Goal: Task Accomplishment & Management: Manage account settings

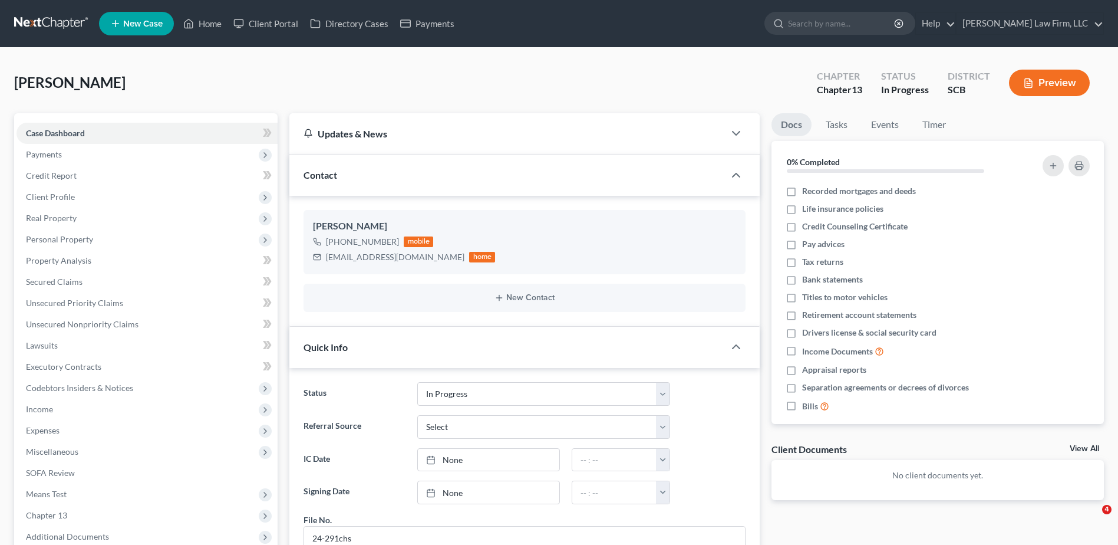
select select "3"
select select "1"
click at [841, 30] on input "search" at bounding box center [842, 23] width 108 height 22
type input "jones"
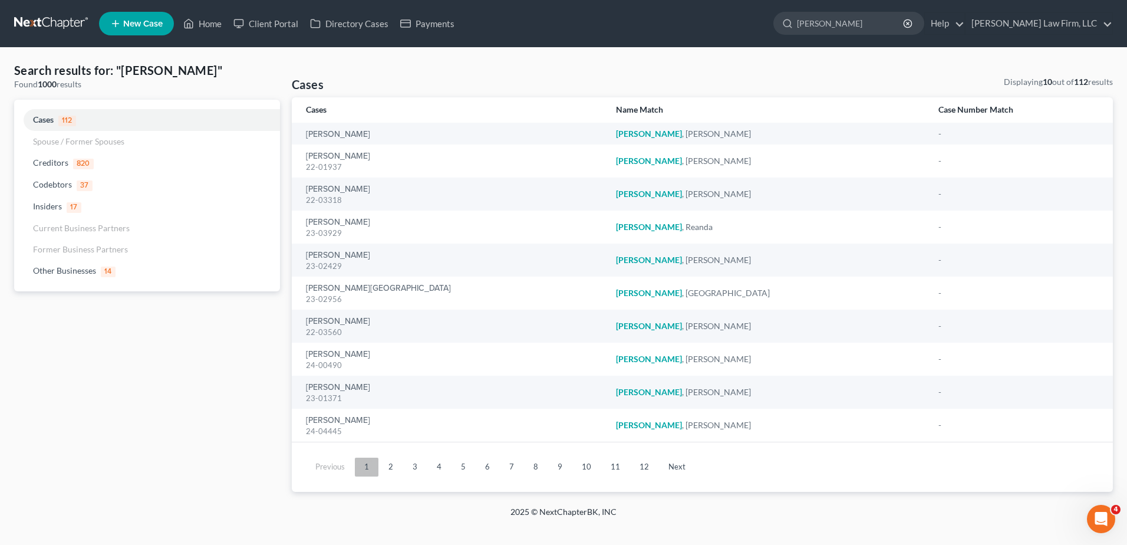
click at [376, 472] on link "1" at bounding box center [367, 467] width 24 height 19
click at [386, 469] on link "2" at bounding box center [391, 467] width 24 height 19
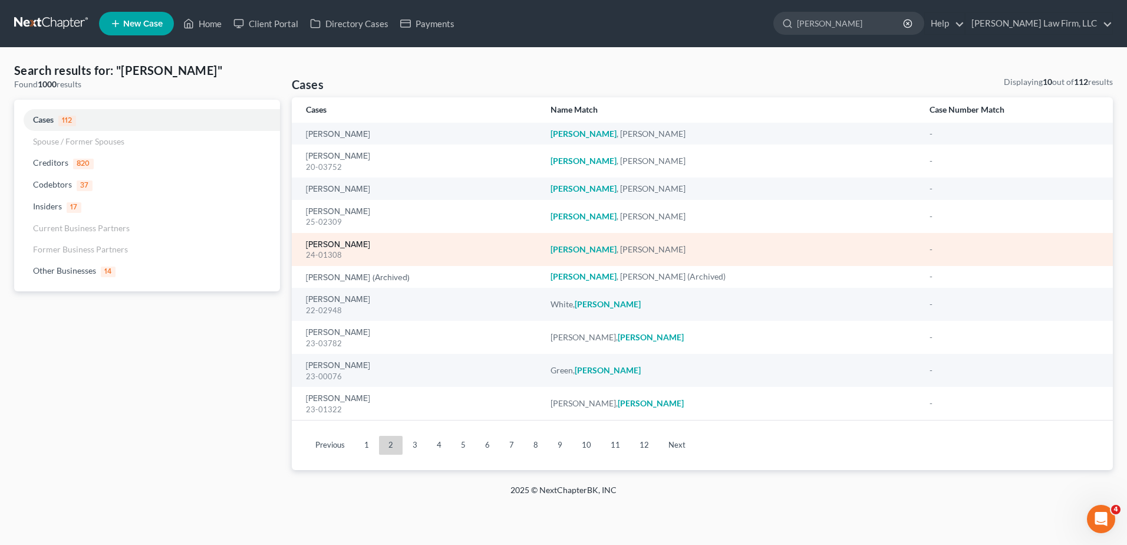
click at [343, 245] on link "[PERSON_NAME]" at bounding box center [338, 245] width 64 height 8
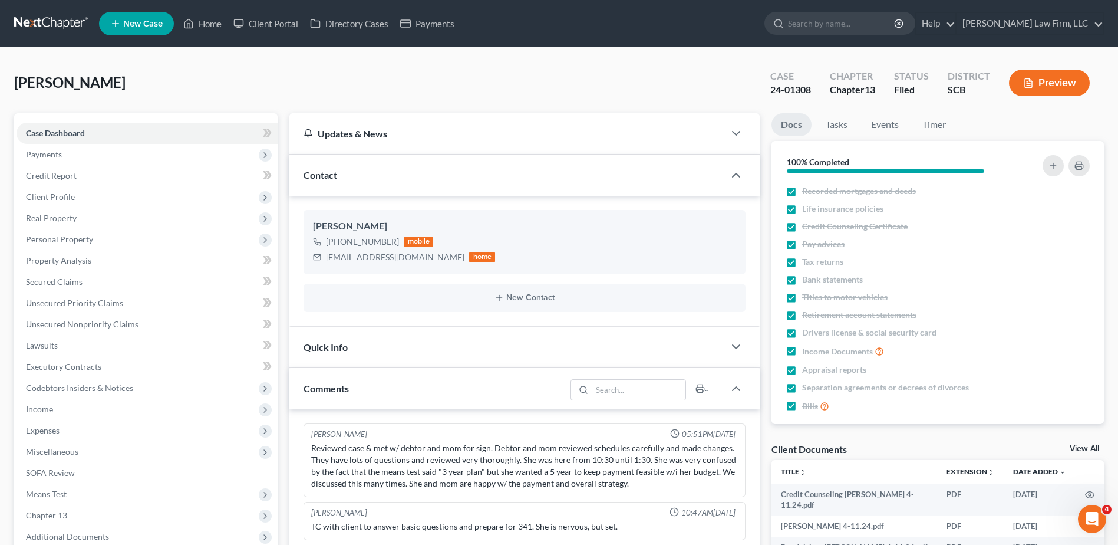
scroll to position [683, 0]
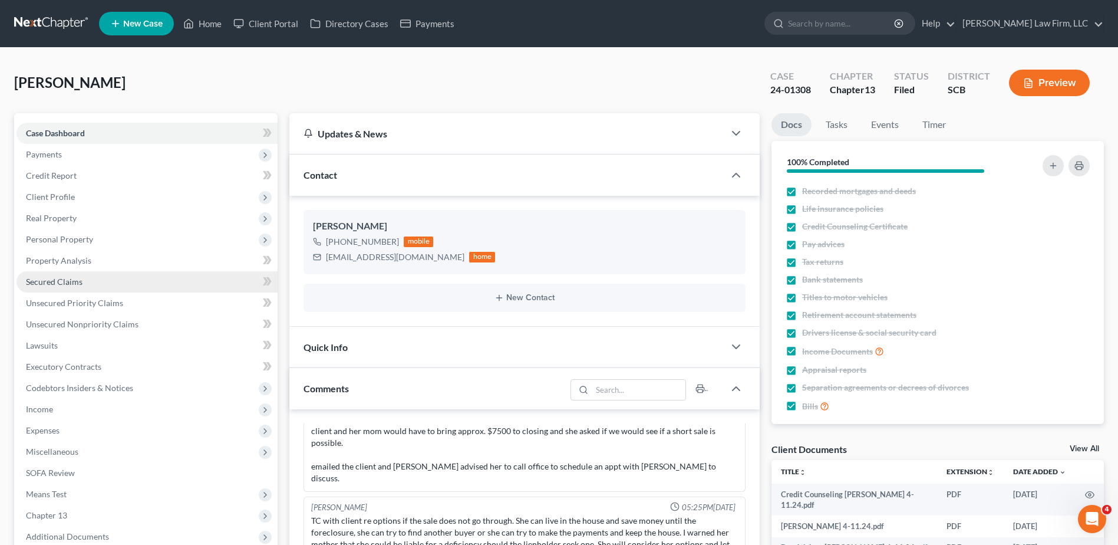
click at [73, 287] on link "Secured Claims" at bounding box center [147, 281] width 261 height 21
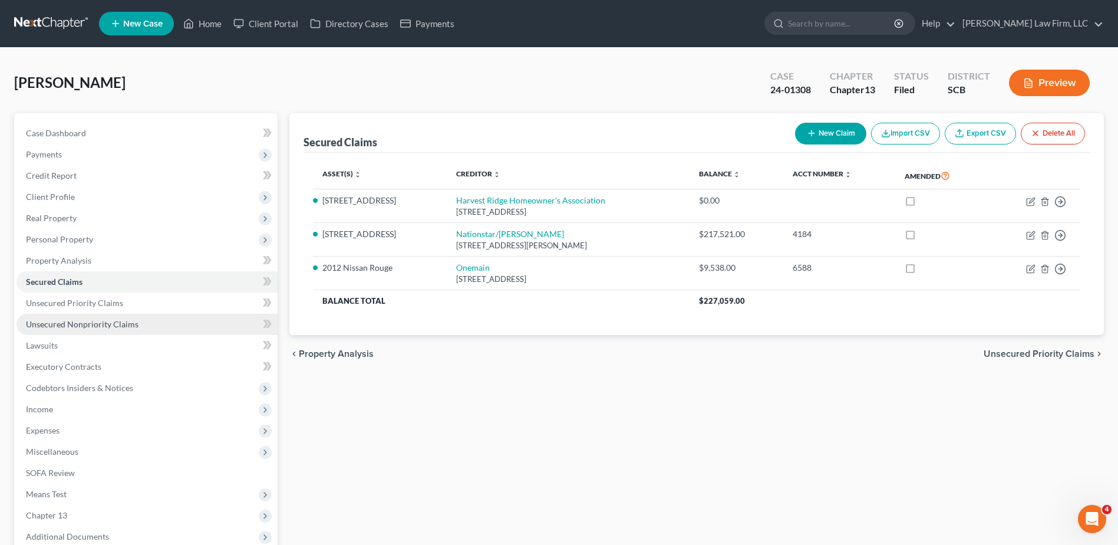
click at [71, 317] on link "Unsecured Nonpriority Claims" at bounding box center [147, 324] width 261 height 21
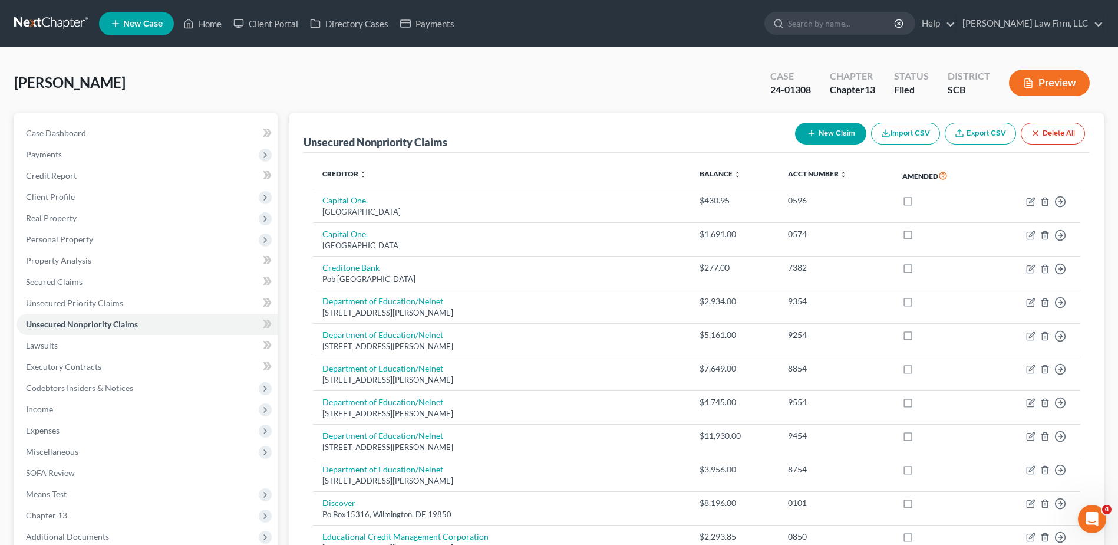
click at [68, 25] on link at bounding box center [51, 23] width 75 height 21
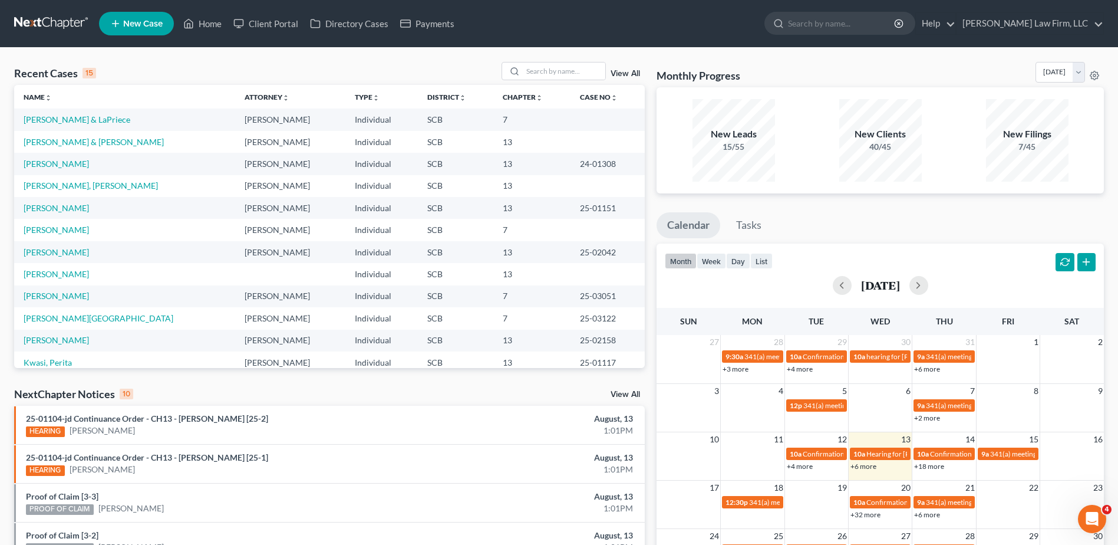
click at [62, 21] on link at bounding box center [51, 23] width 75 height 21
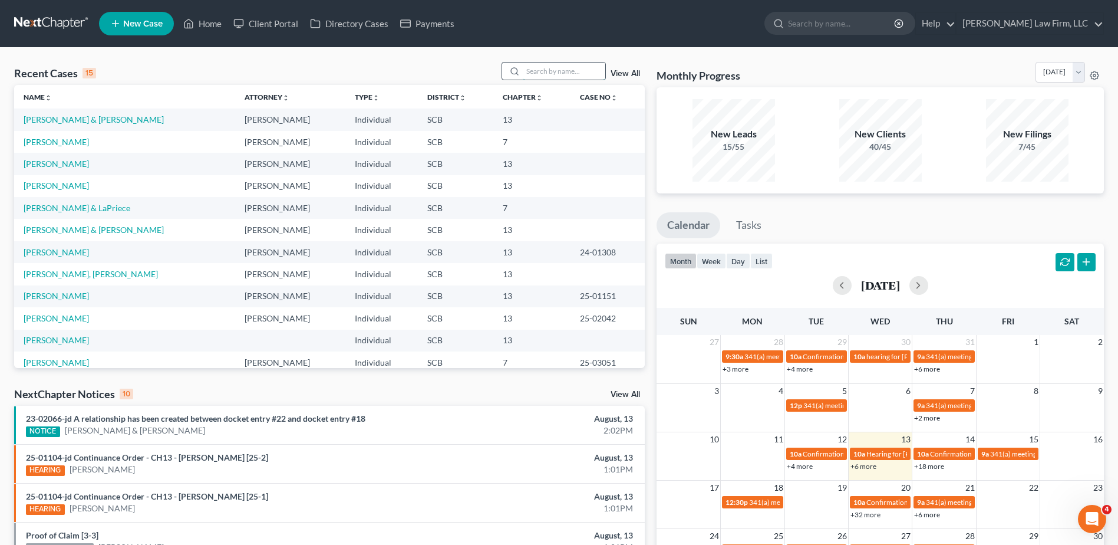
click at [555, 71] on input "search" at bounding box center [564, 70] width 83 height 17
type input "cole"
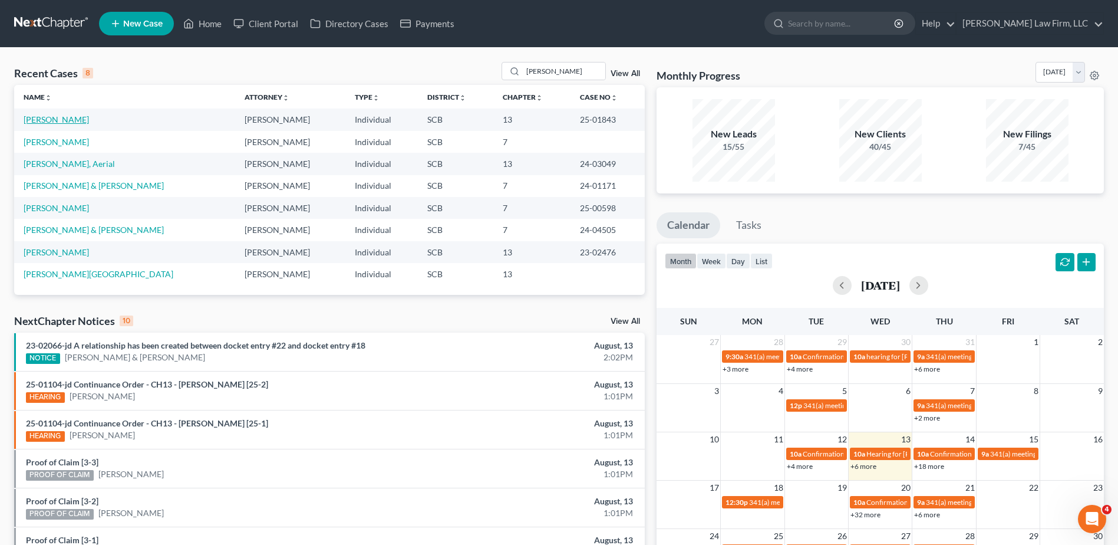
click at [65, 120] on link "[PERSON_NAME]" at bounding box center [56, 119] width 65 height 10
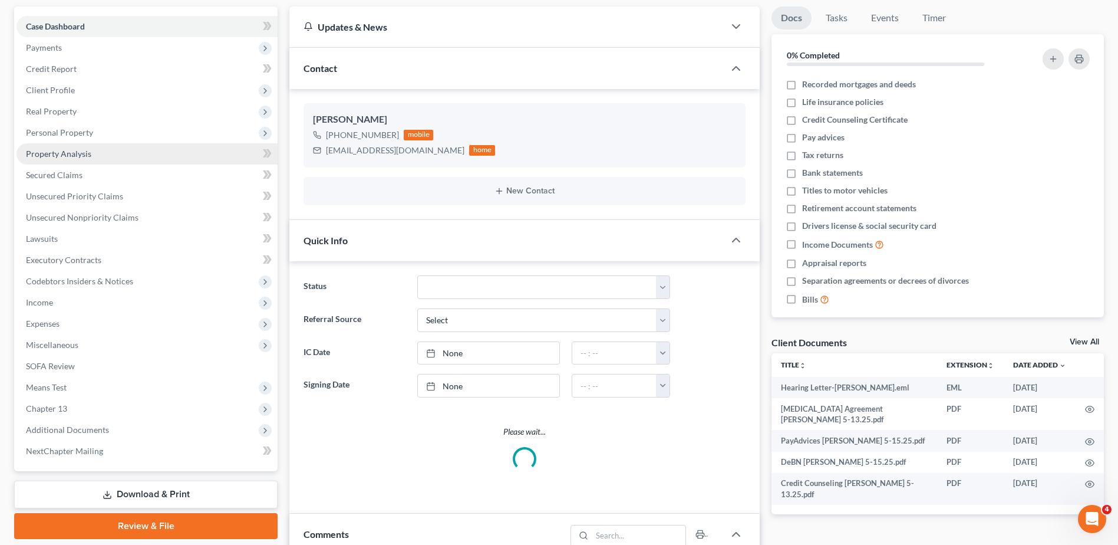
select select "3"
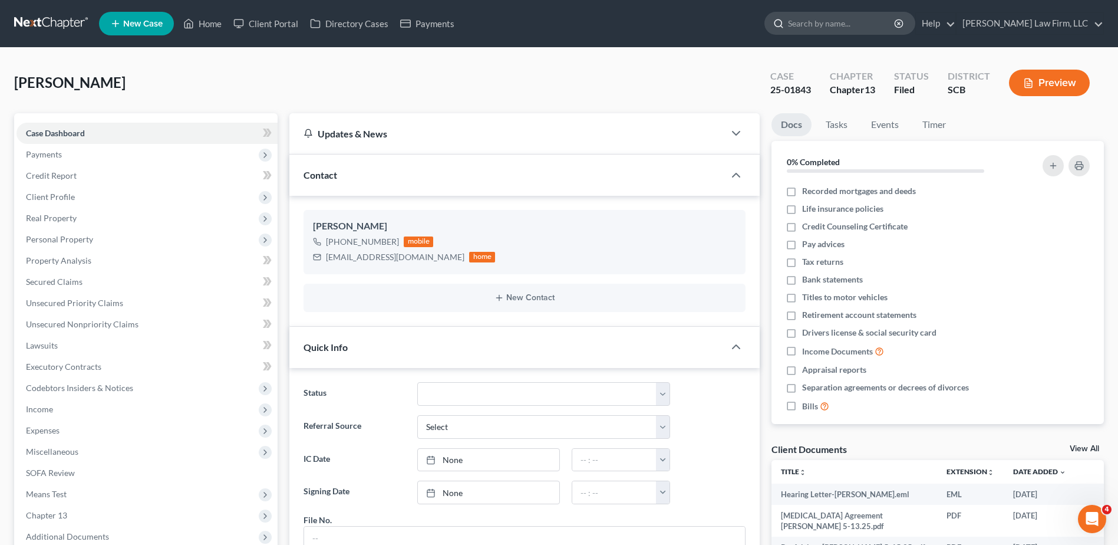
click at [828, 23] on input "search" at bounding box center [842, 23] width 108 height 22
type input "noel"
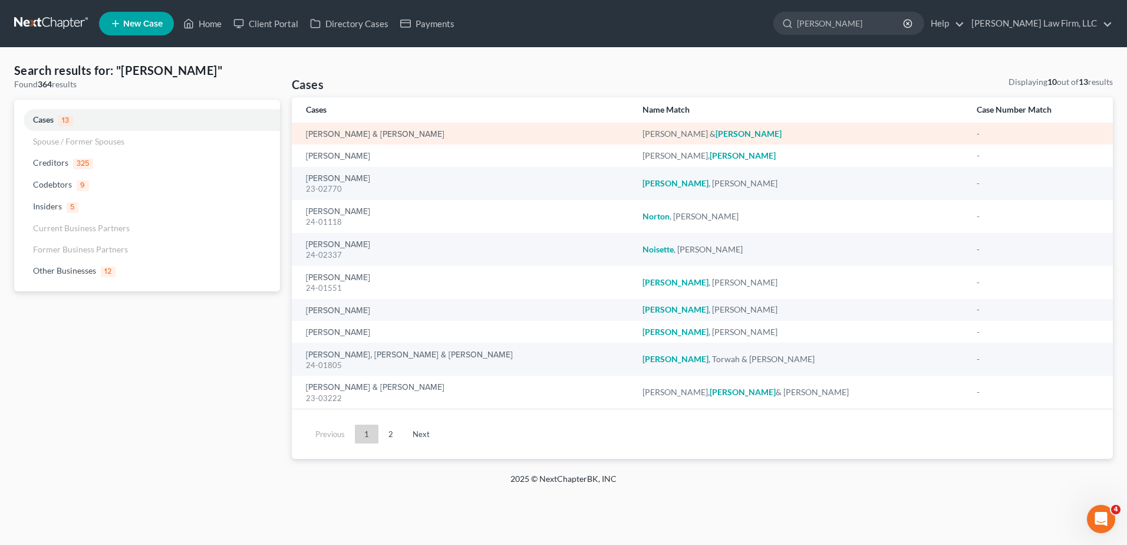
click at [367, 128] on div "[PERSON_NAME] & [PERSON_NAME]" at bounding box center [465, 134] width 318 height 12
click at [365, 133] on link "[PERSON_NAME] & [PERSON_NAME]" at bounding box center [375, 134] width 139 height 8
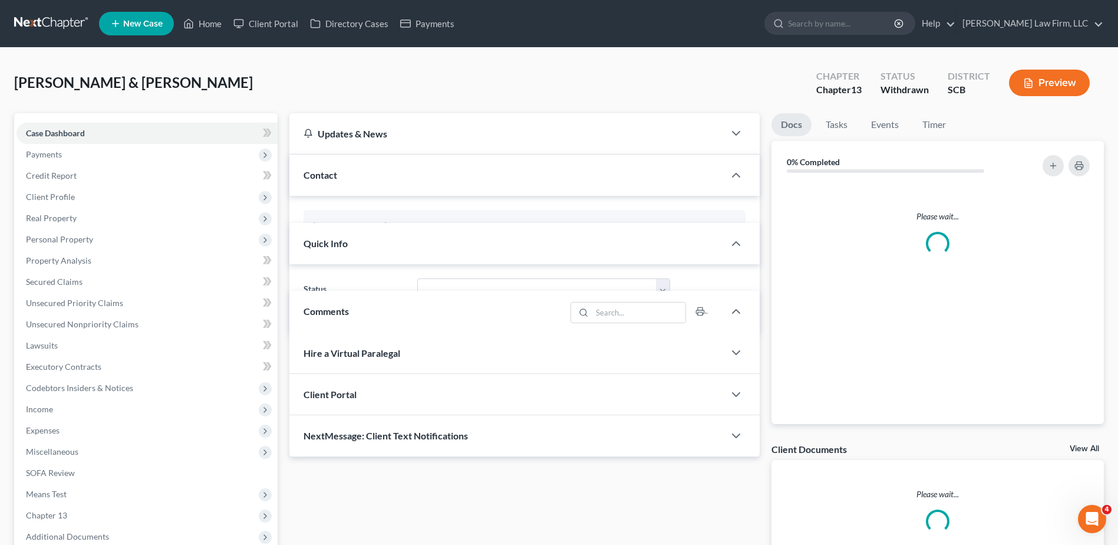
select select "0"
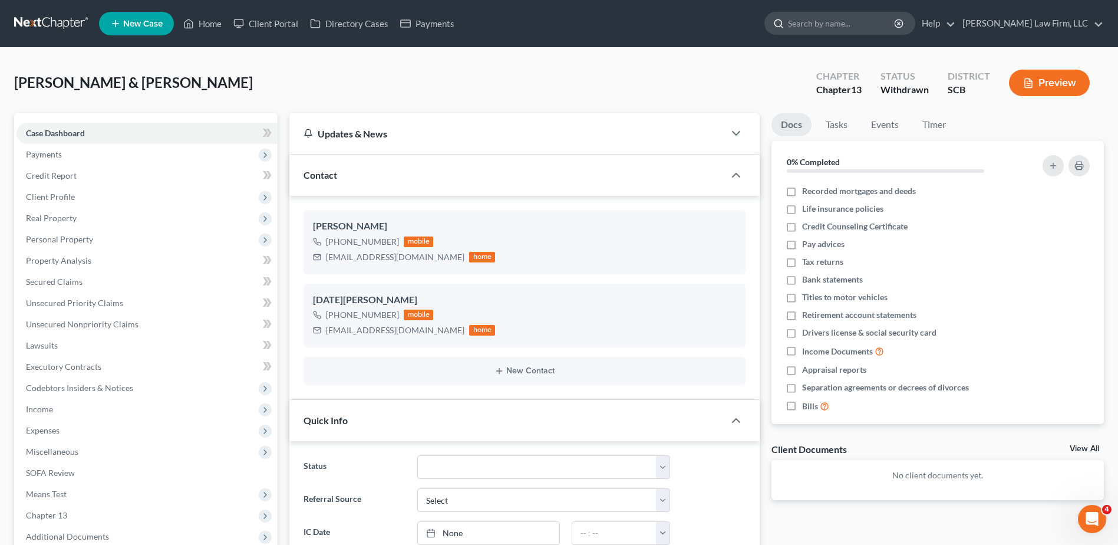
click at [873, 21] on input "search" at bounding box center [842, 23] width 108 height 22
type input "jackson"
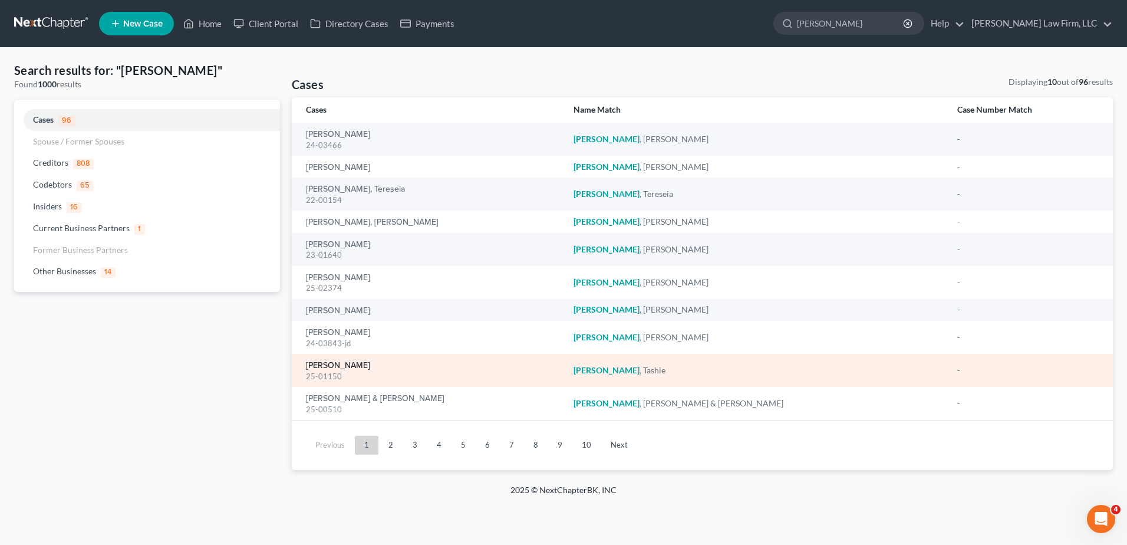
drag, startPoint x: 337, startPoint y: 366, endPoint x: 292, endPoint y: 357, distance: 45.6
click at [337, 366] on link "[PERSON_NAME]" at bounding box center [338, 365] width 64 height 8
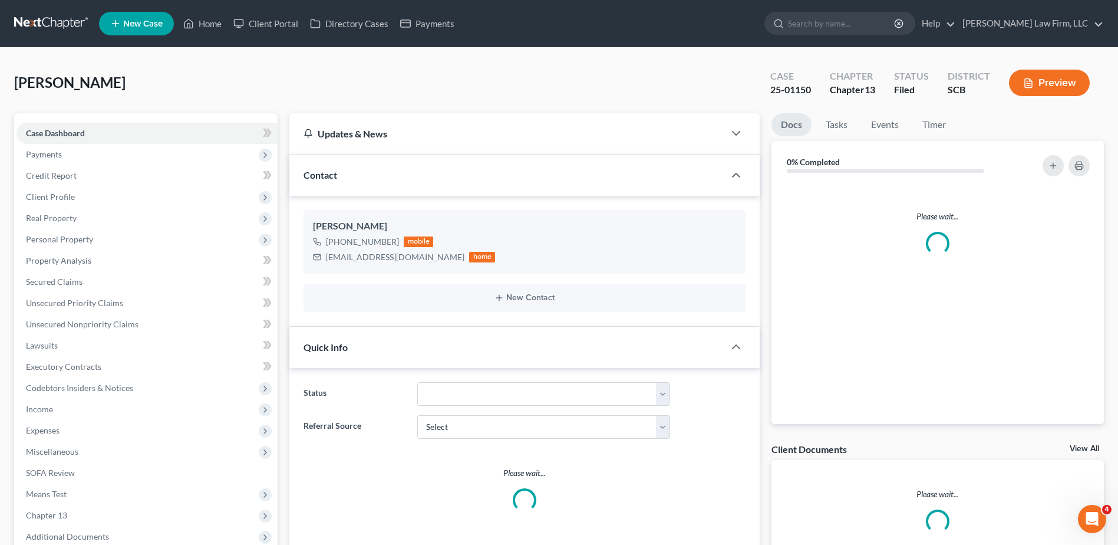
select select "0"
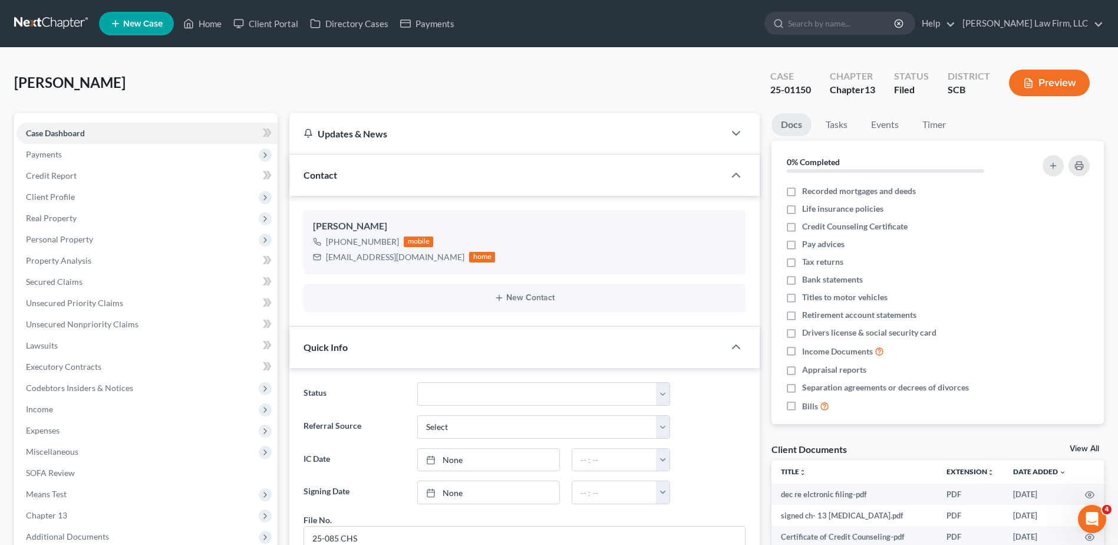
scroll to position [621, 0]
drag, startPoint x: 62, startPoint y: 197, endPoint x: 70, endPoint y: 201, distance: 8.2
click at [62, 197] on span "Client Profile" at bounding box center [50, 197] width 49 height 10
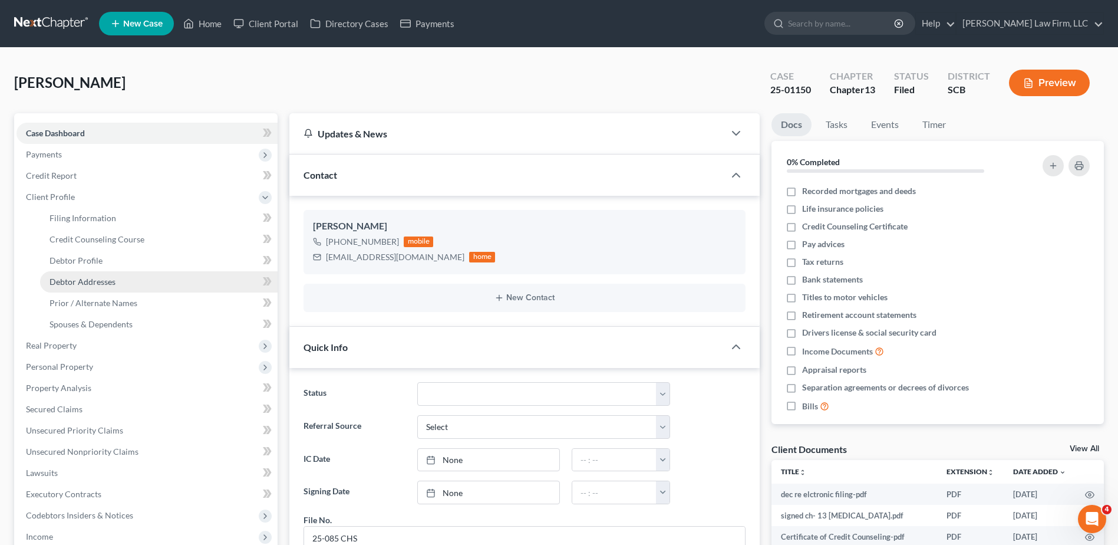
click at [91, 286] on span "Debtor Addresses" at bounding box center [83, 282] width 66 height 10
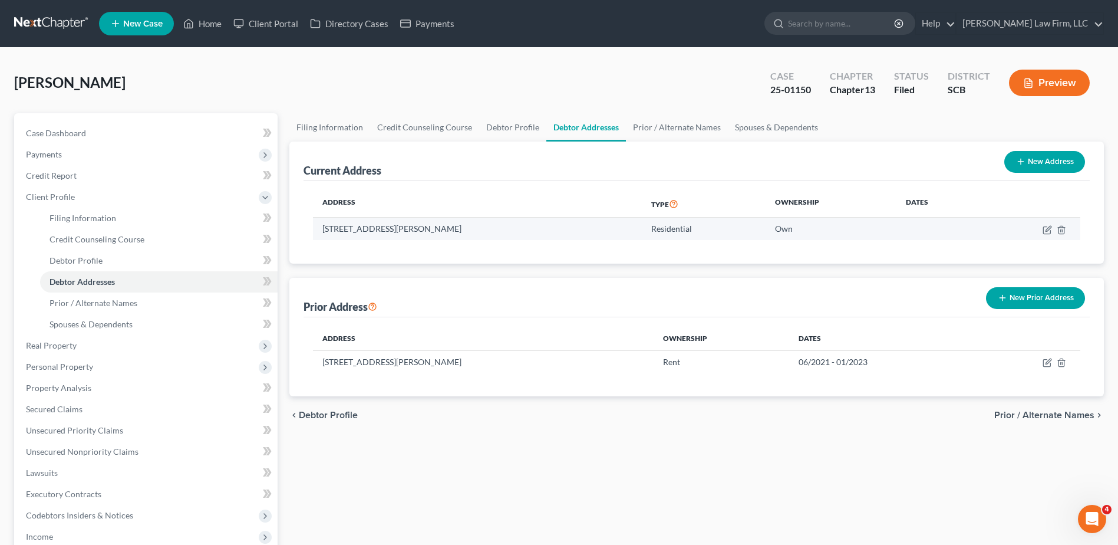
drag, startPoint x: 396, startPoint y: 238, endPoint x: 503, endPoint y: 236, distance: 106.7
click at [503, 236] on td "107 Marie Lane, Lot 112, Summerville, SC 29485" at bounding box center [477, 229] width 328 height 22
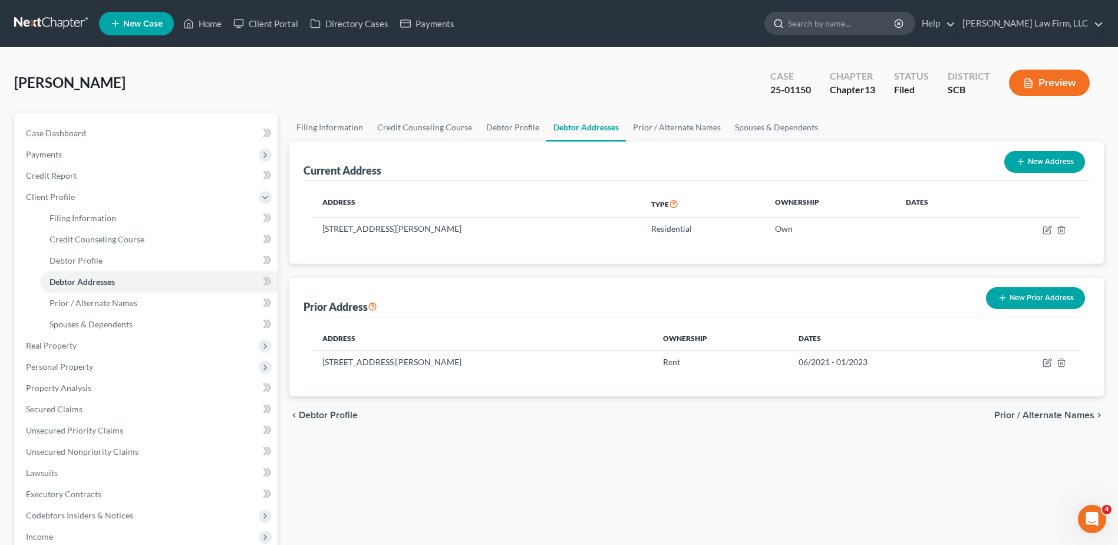
click at [844, 26] on input "search" at bounding box center [842, 23] width 108 height 22
type input "shipman"
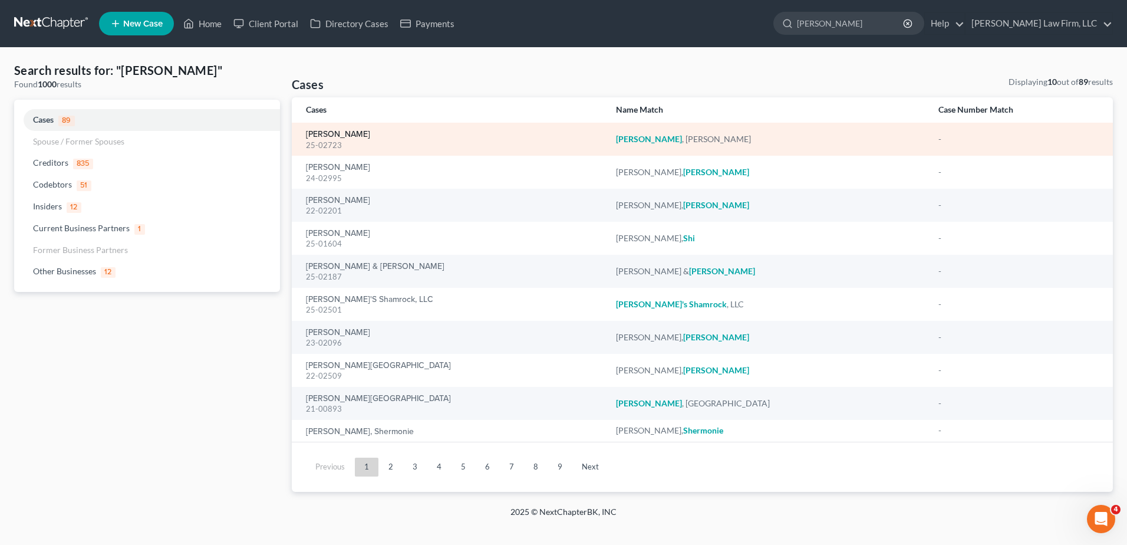
click at [317, 138] on link "[PERSON_NAME]" at bounding box center [338, 134] width 64 height 8
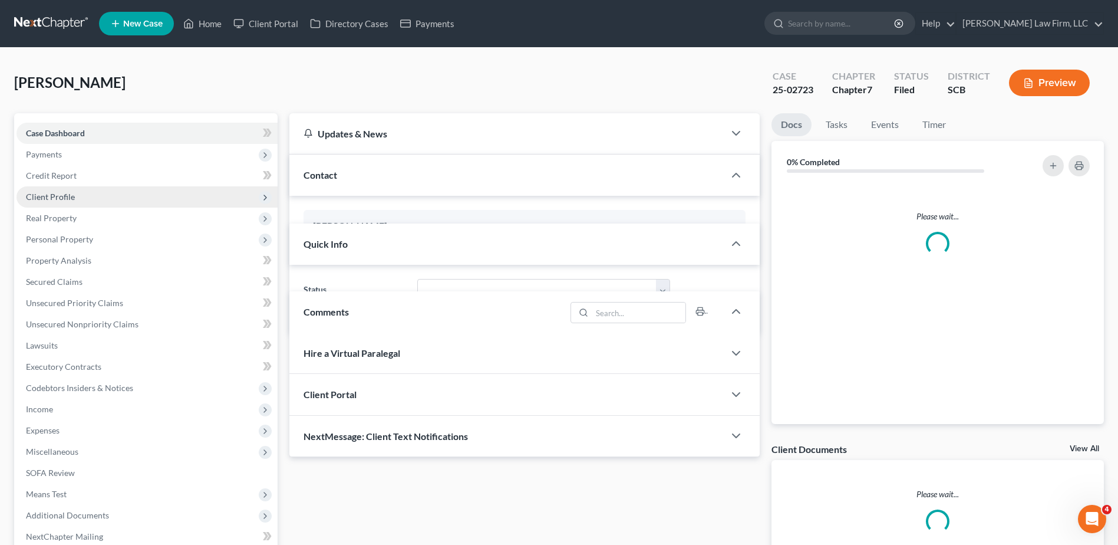
select select "1"
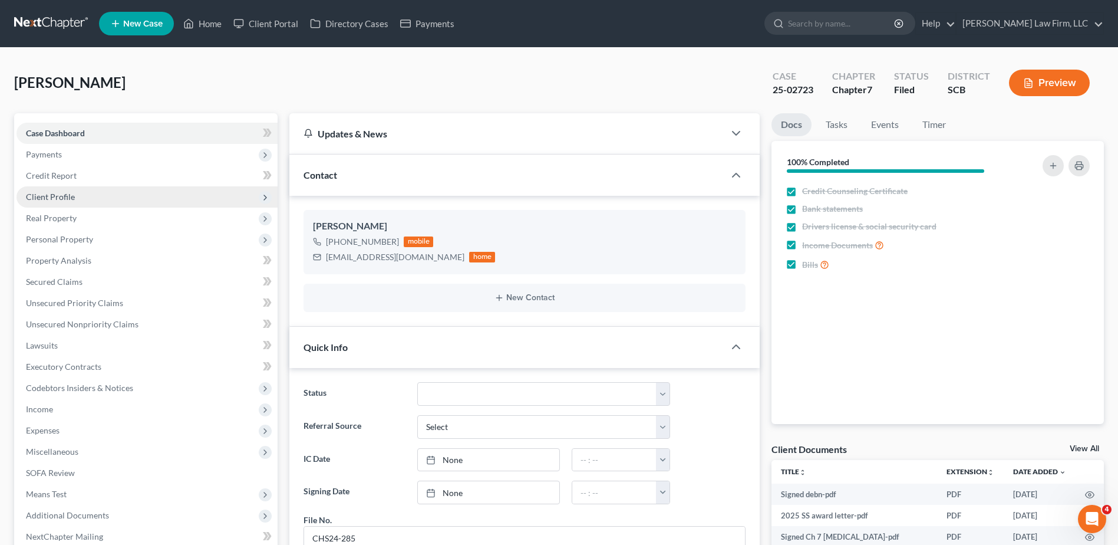
click at [74, 193] on span "Client Profile" at bounding box center [147, 196] width 261 height 21
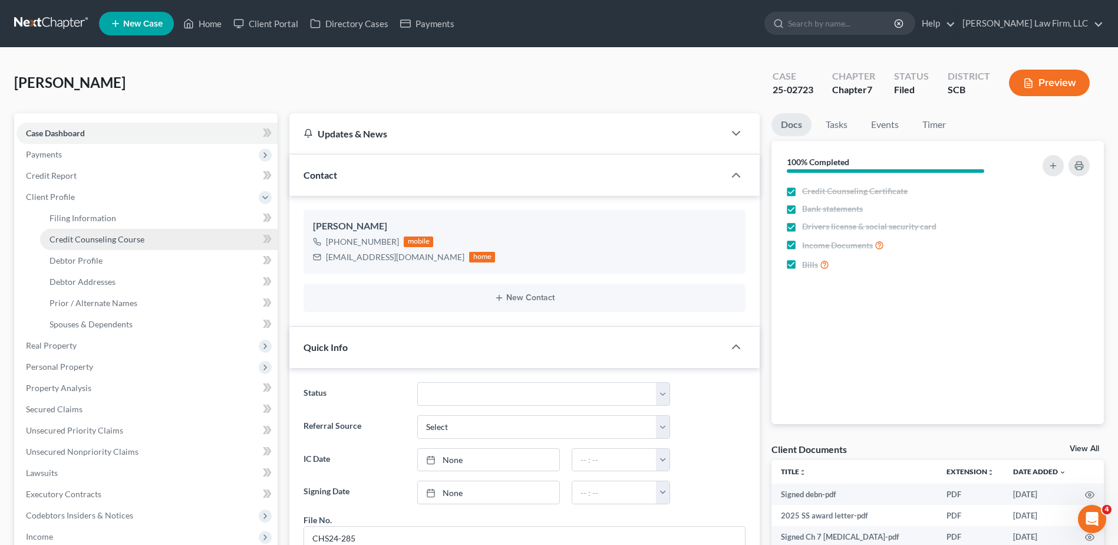
scroll to position [141, 0]
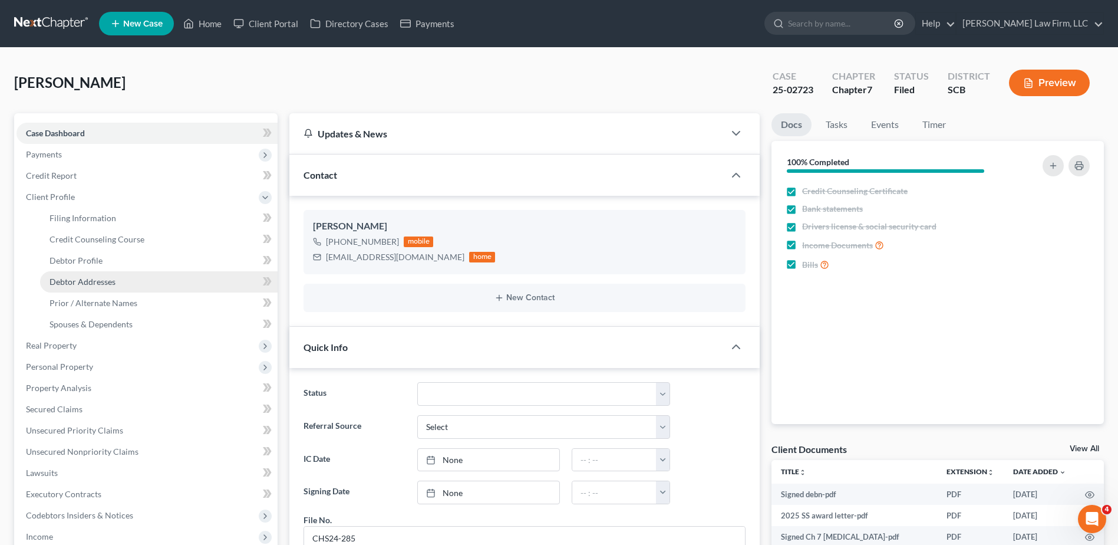
click at [116, 274] on link "Debtor Addresses" at bounding box center [159, 281] width 238 height 21
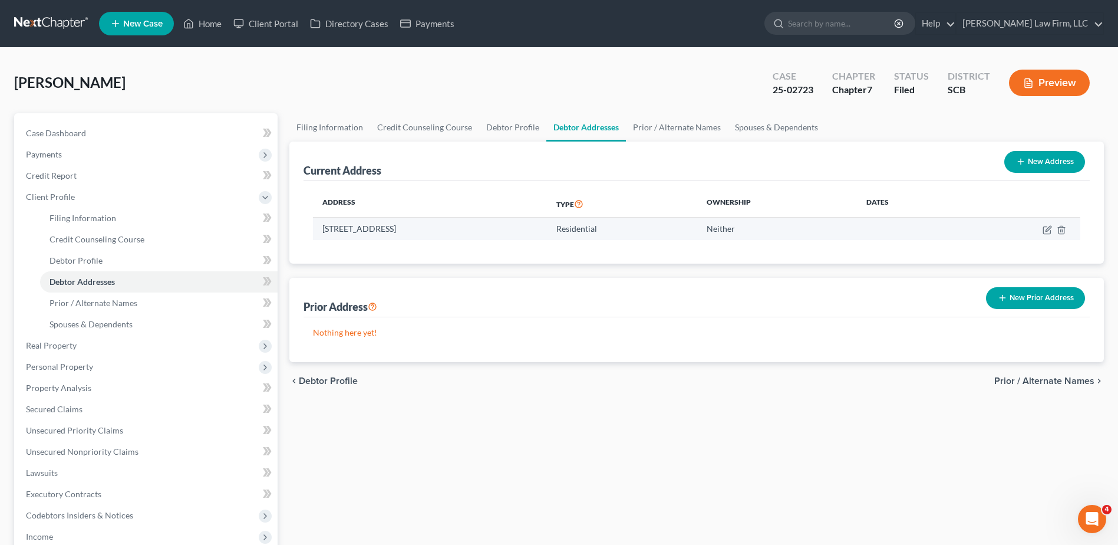
drag, startPoint x: 366, startPoint y: 232, endPoint x: 515, endPoint y: 223, distance: 148.8
click at [515, 223] on td "4776 Mimosa Street, North Charleston, SC 29405" at bounding box center [430, 229] width 234 height 22
drag, startPoint x: 40, startPoint y: 22, endPoint x: 32, endPoint y: 21, distance: 7.9
click at [40, 22] on link at bounding box center [51, 23] width 75 height 21
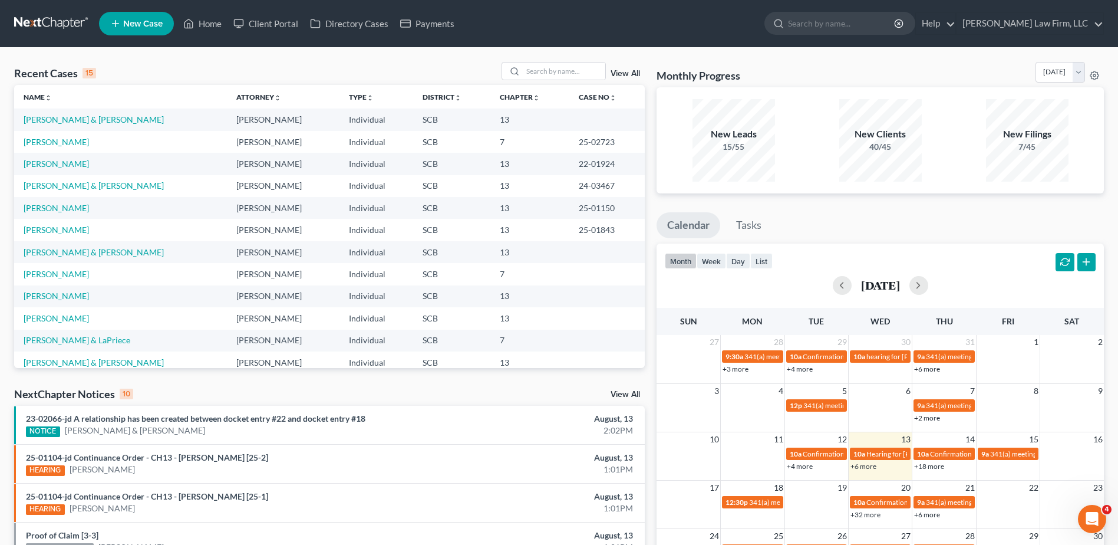
click at [56, 24] on link at bounding box center [51, 23] width 75 height 21
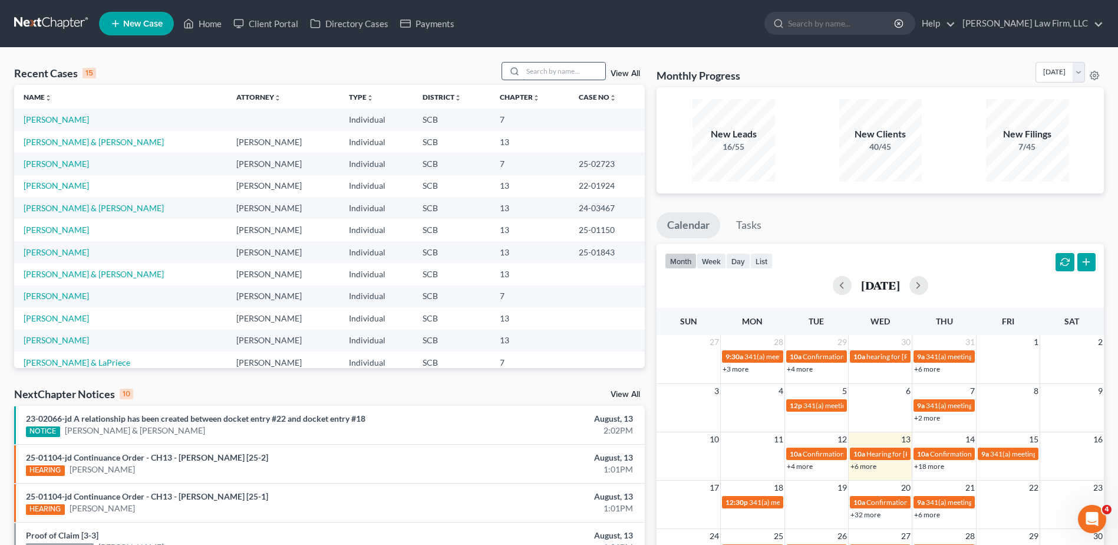
click at [539, 75] on input "search" at bounding box center [564, 70] width 83 height 17
type input "julfonda"
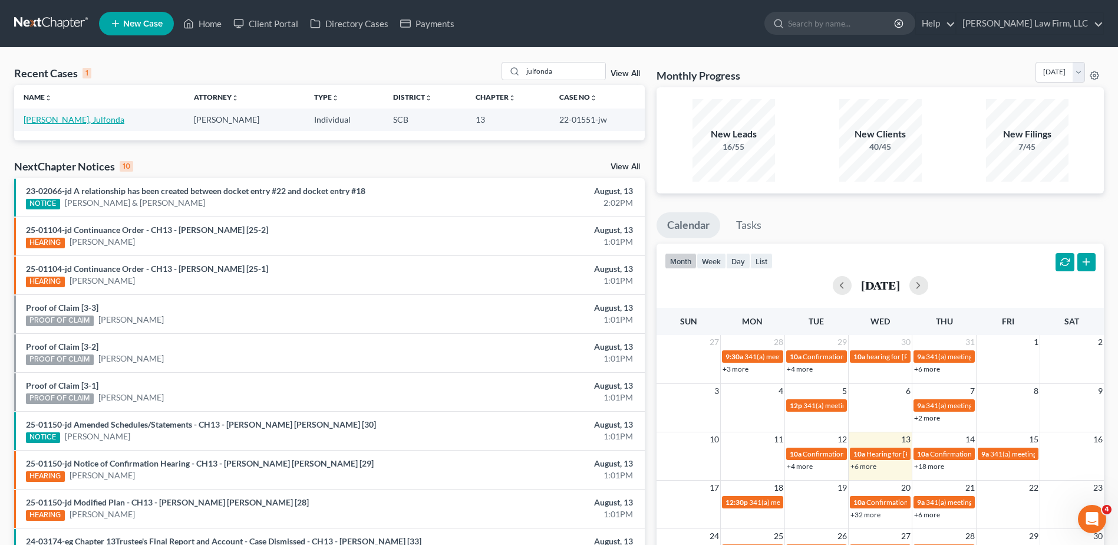
click at [51, 124] on link "[PERSON_NAME], Julfonda" at bounding box center [74, 119] width 101 height 10
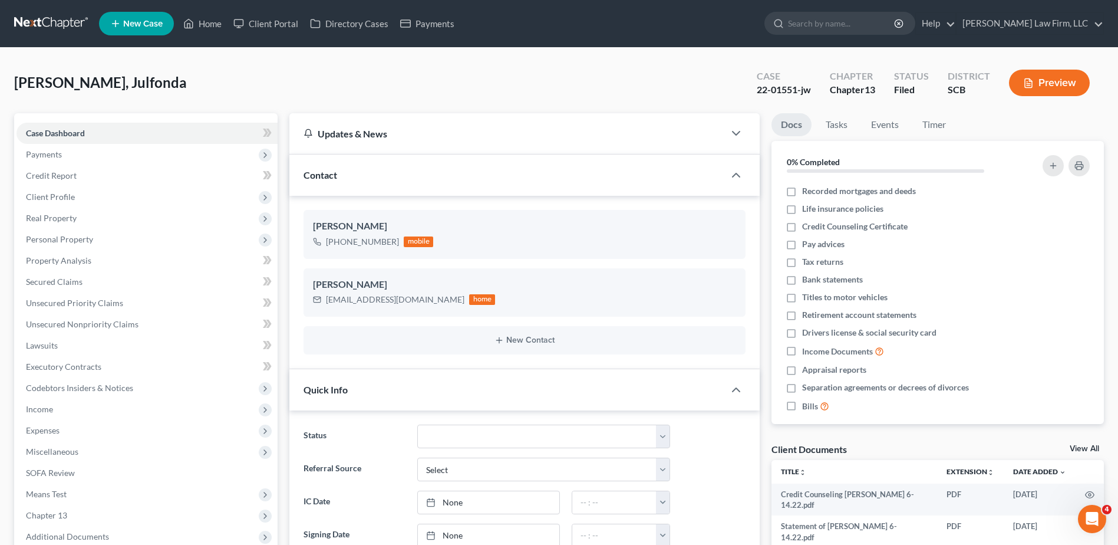
click at [52, 17] on link at bounding box center [51, 23] width 75 height 21
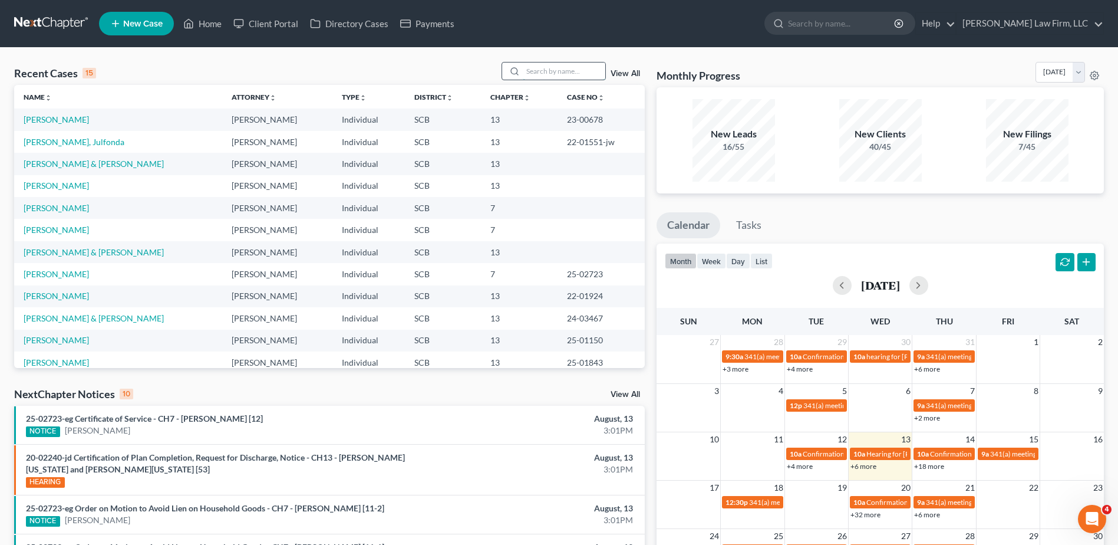
click at [534, 68] on input "search" at bounding box center [564, 70] width 83 height 17
type input "harmon"
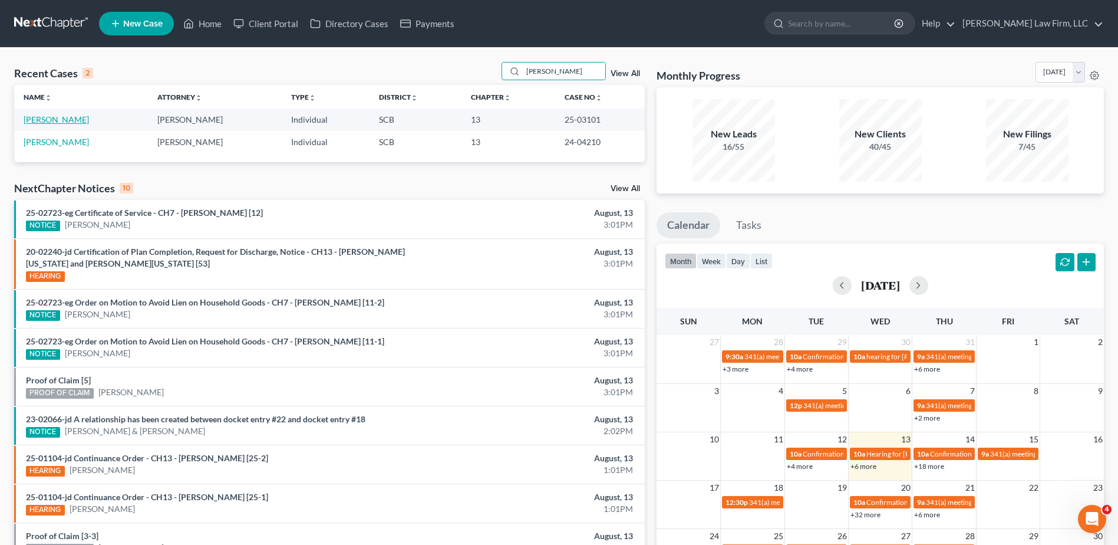
click at [45, 120] on link "Harmon, Casey" at bounding box center [56, 119] width 65 height 10
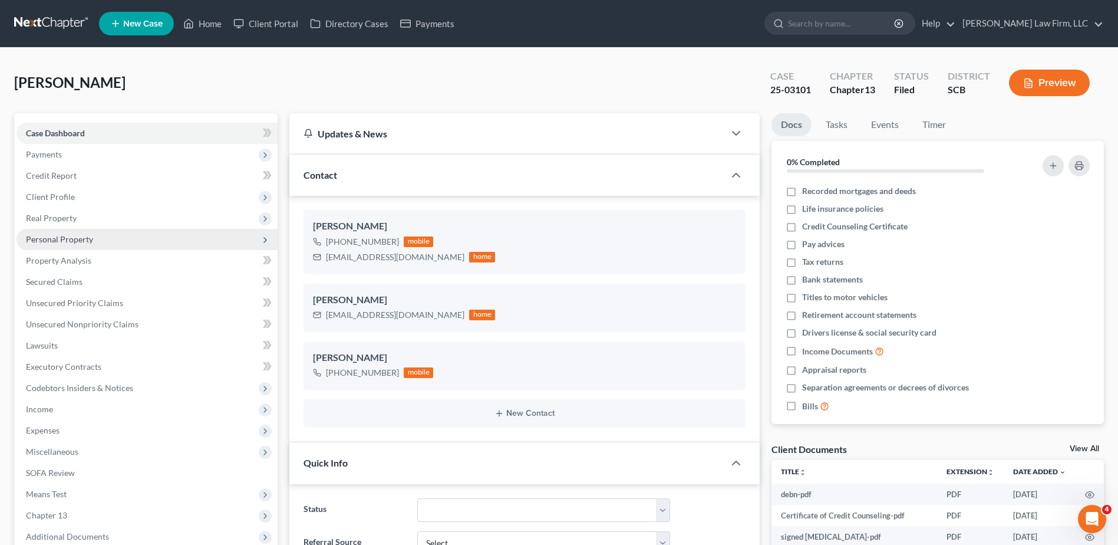
select select "0"
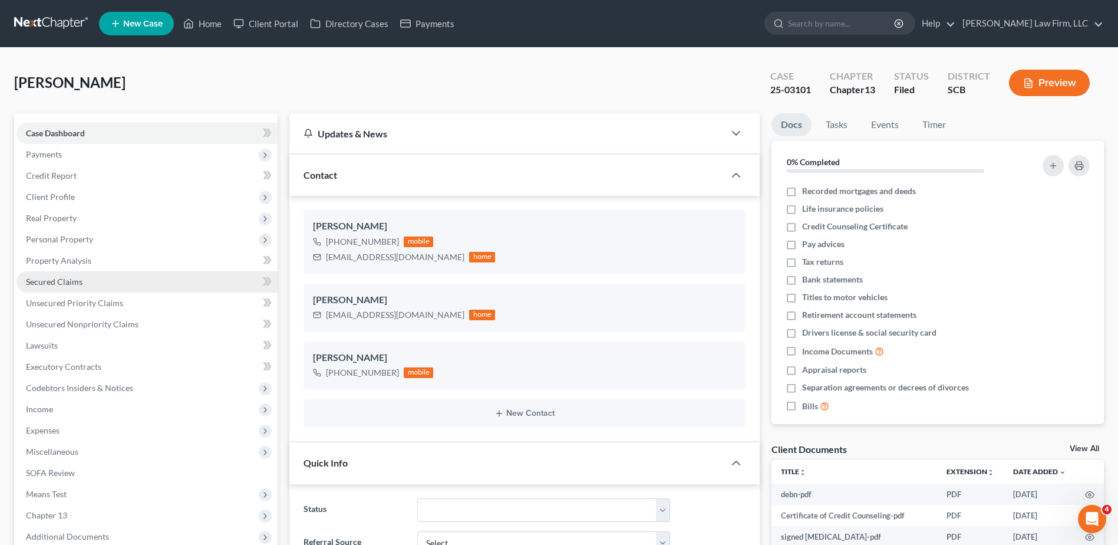
click at [62, 281] on span "Secured Claims" at bounding box center [54, 282] width 57 height 10
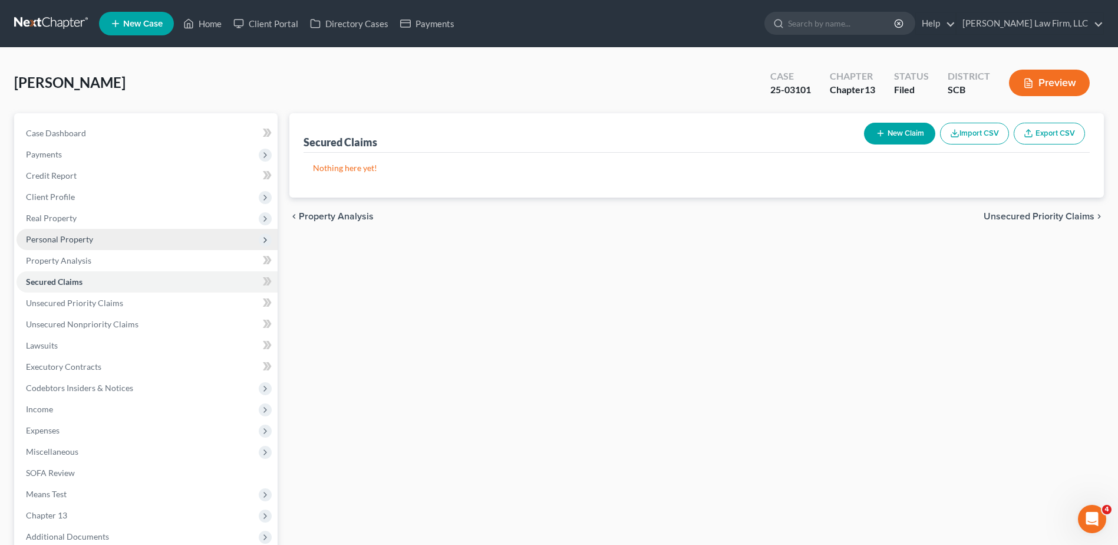
click at [74, 242] on span "Personal Property" at bounding box center [59, 239] width 67 height 10
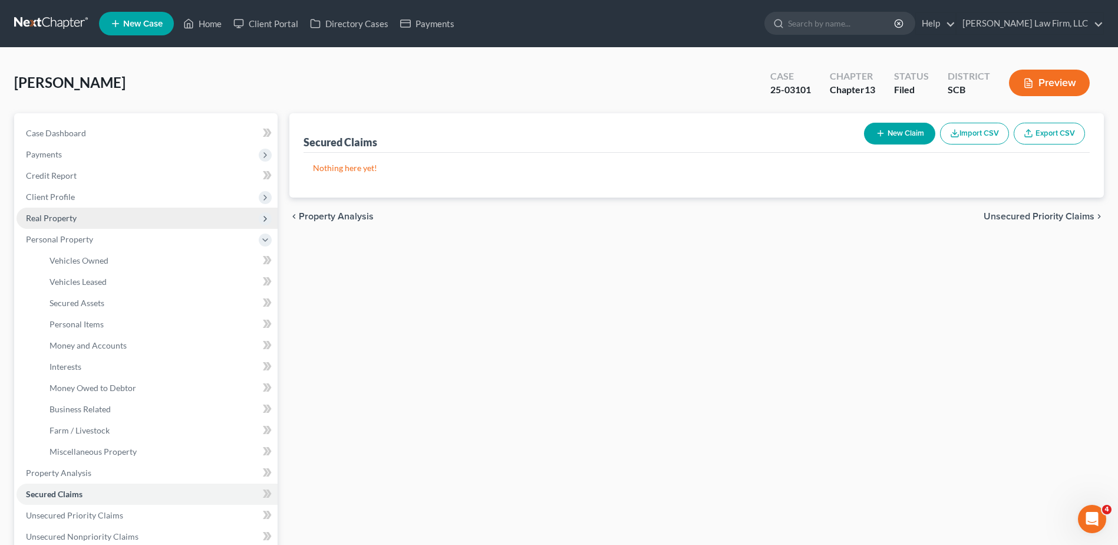
click at [62, 212] on span "Real Property" at bounding box center [147, 218] width 261 height 21
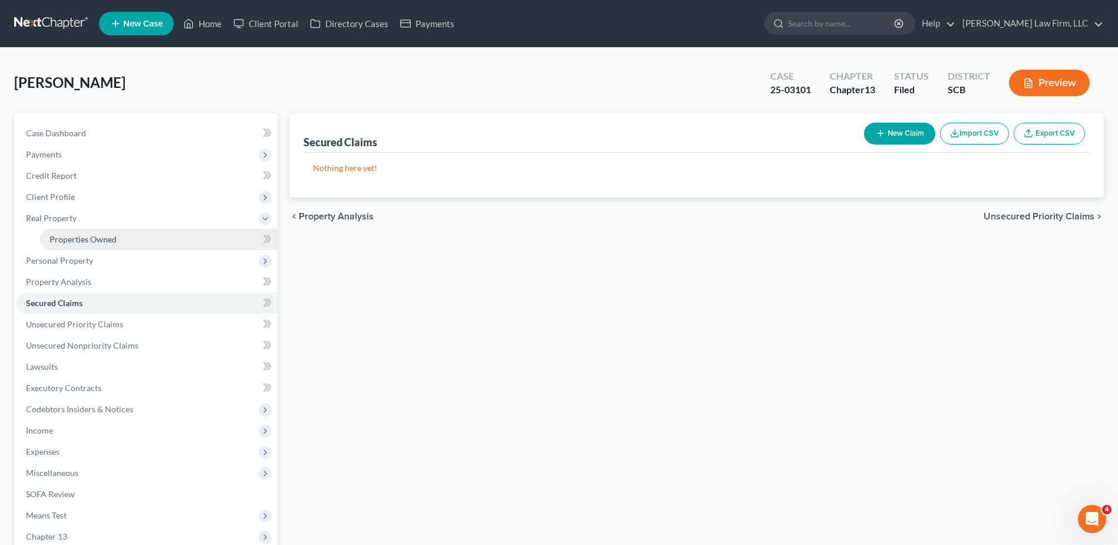
click at [71, 243] on span "Properties Owned" at bounding box center [83, 239] width 67 height 10
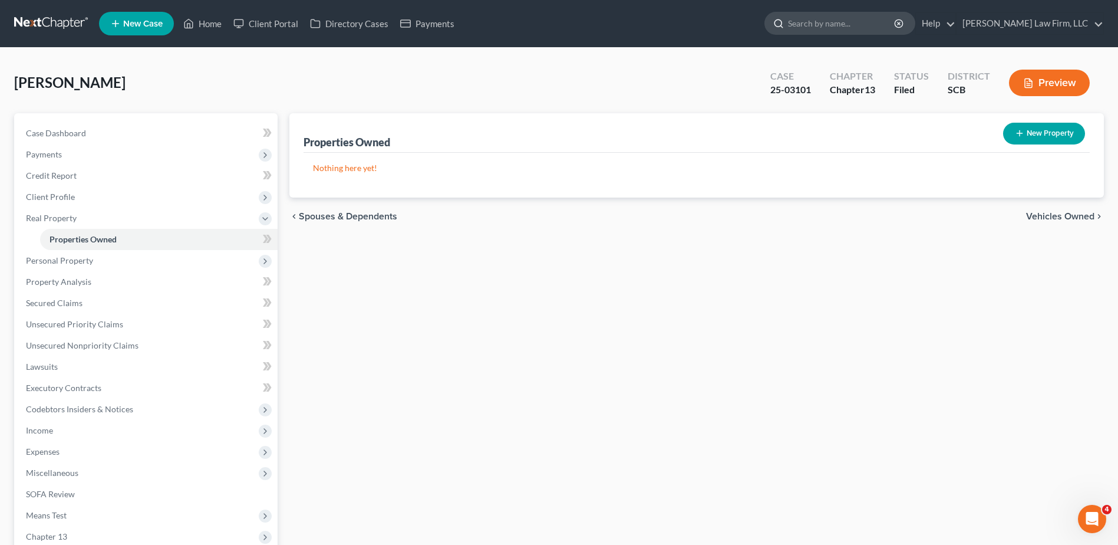
click at [842, 21] on input "search" at bounding box center [842, 23] width 108 height 22
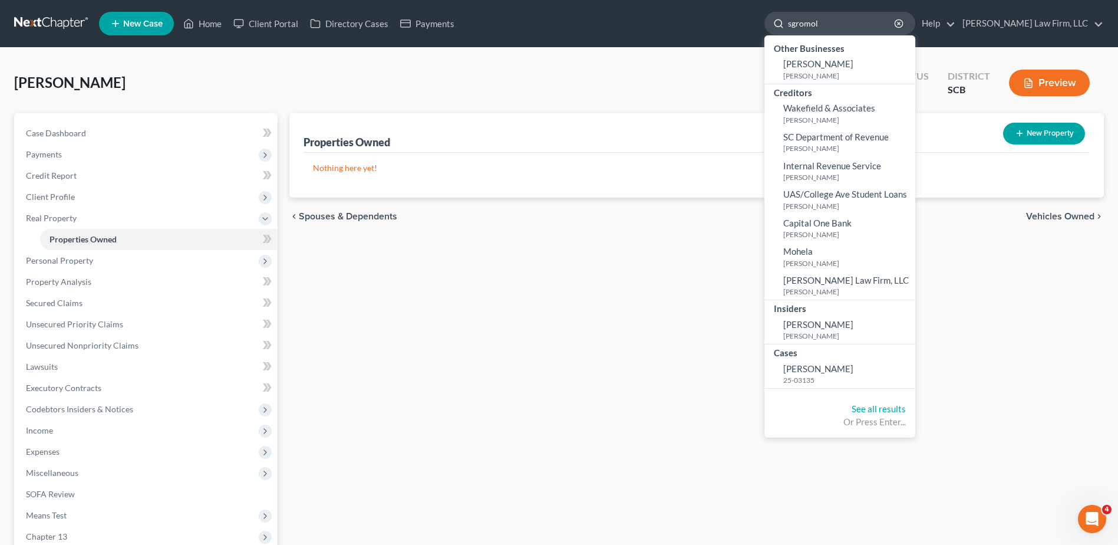
type input "sgromol"
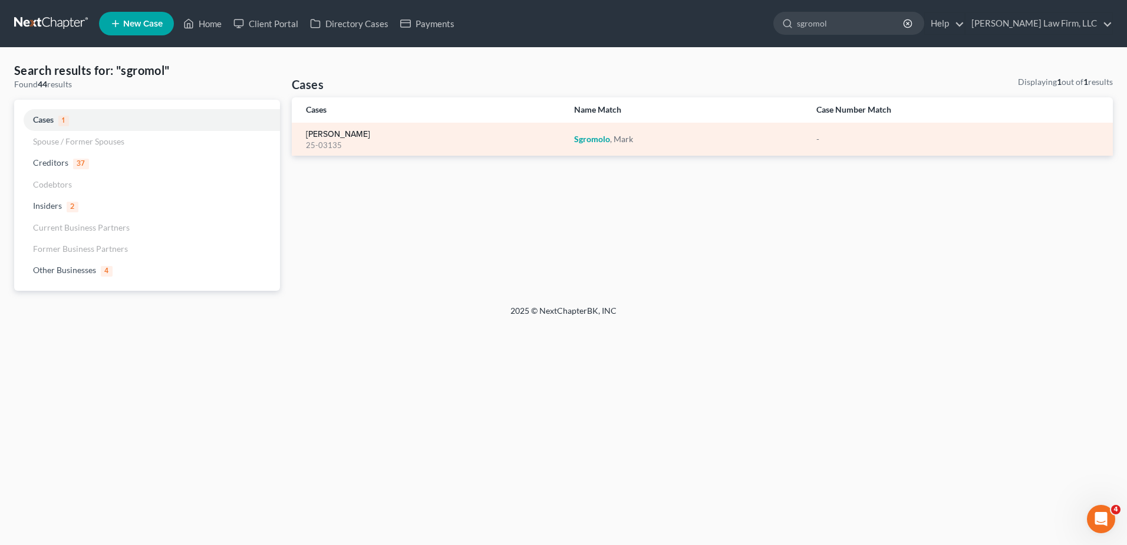
click at [318, 131] on link "Sgromolo, Mark" at bounding box center [338, 134] width 64 height 8
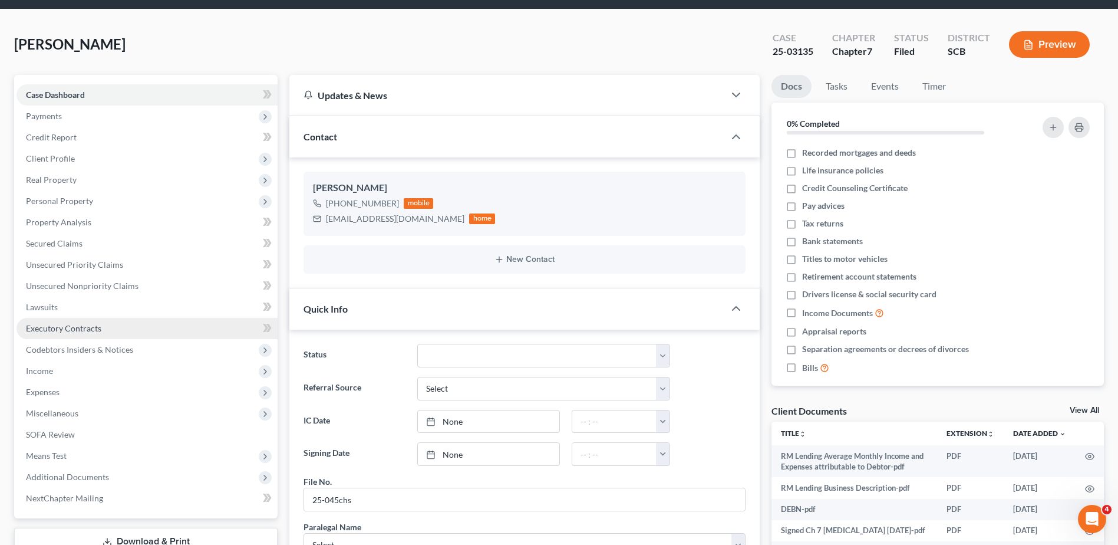
scroll to position [59, 0]
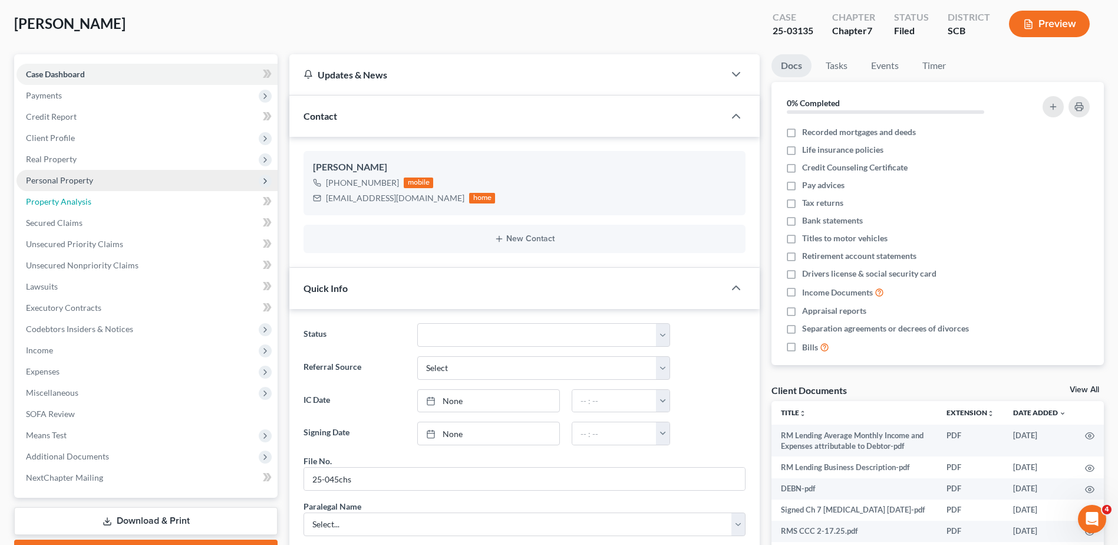
drag, startPoint x: 59, startPoint y: 201, endPoint x: 58, endPoint y: 186, distance: 15.4
click at [59, 201] on span "Property Analysis" at bounding box center [58, 201] width 65 height 10
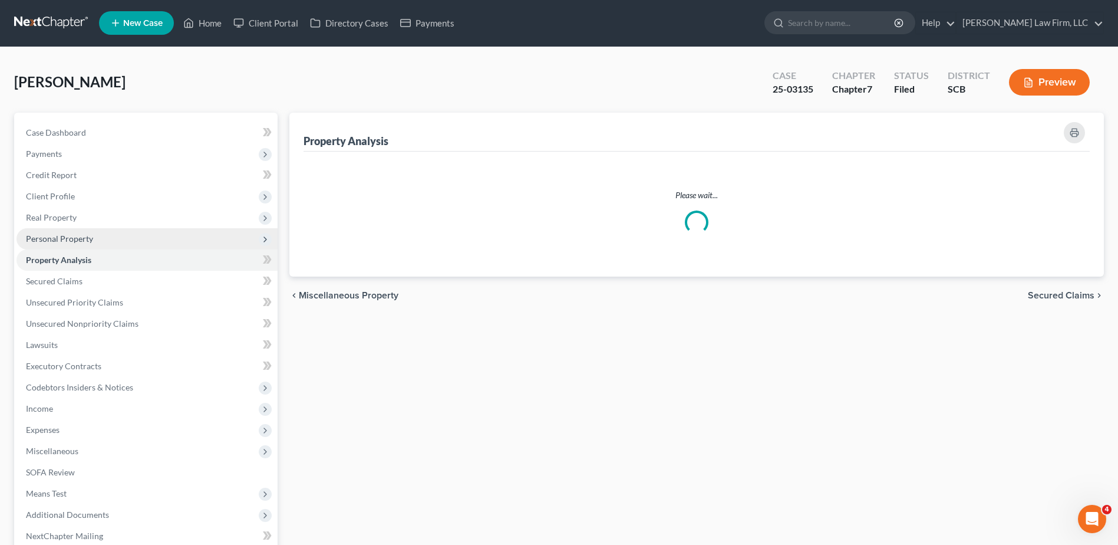
click at [58, 186] on span "Client Profile" at bounding box center [147, 196] width 261 height 21
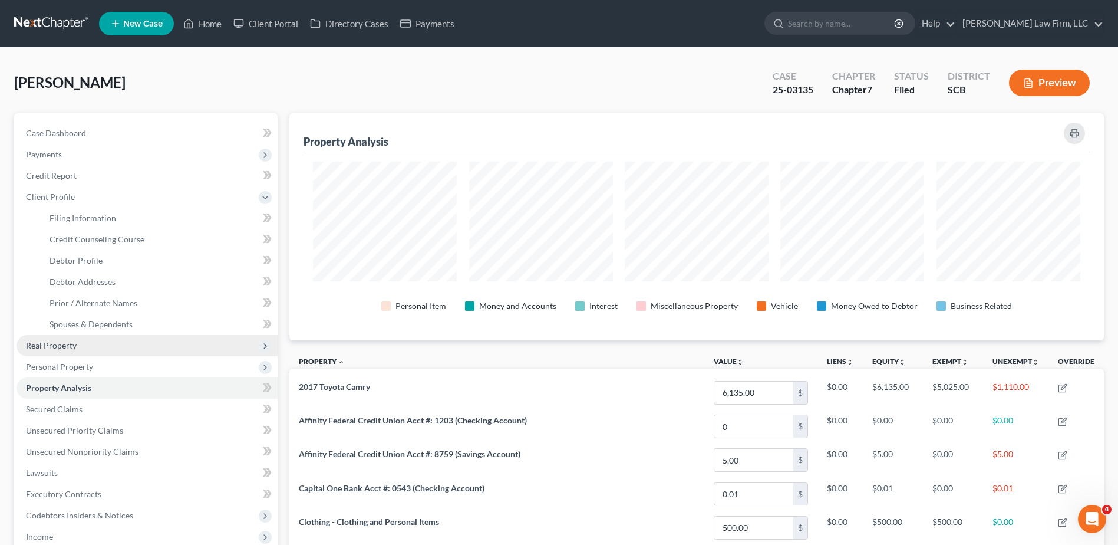
click at [56, 345] on span "Real Property" at bounding box center [51, 345] width 51 height 10
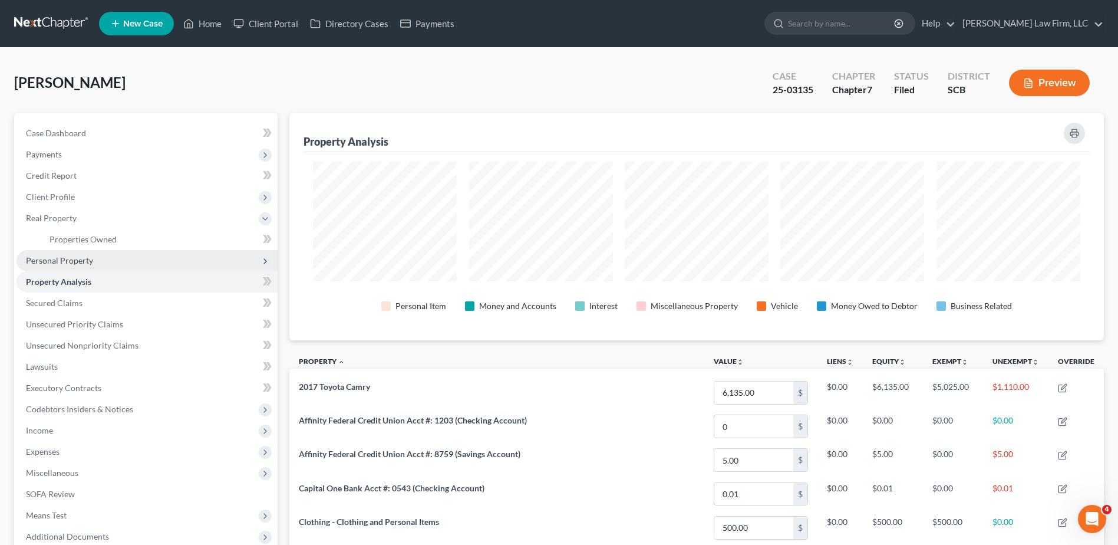
click at [68, 263] on span "Personal Property" at bounding box center [59, 260] width 67 height 10
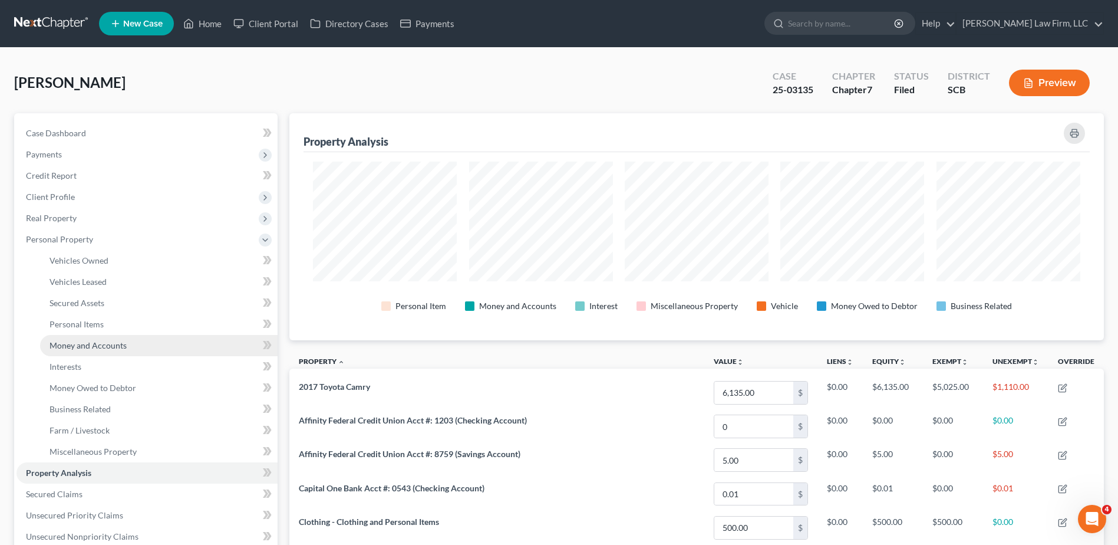
click at [95, 344] on span "Money and Accounts" at bounding box center [88, 345] width 77 height 10
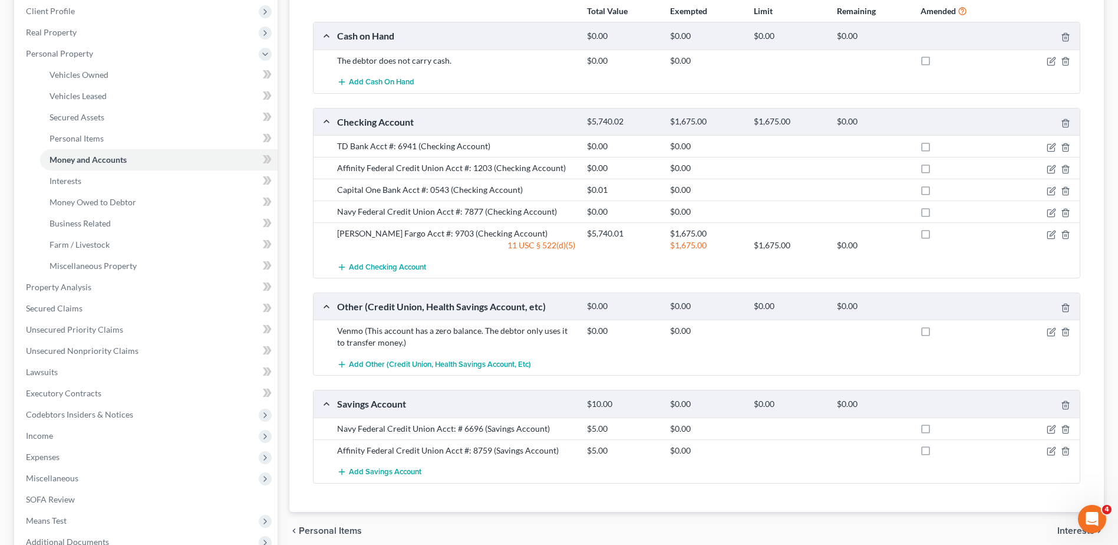
scroll to position [160, 0]
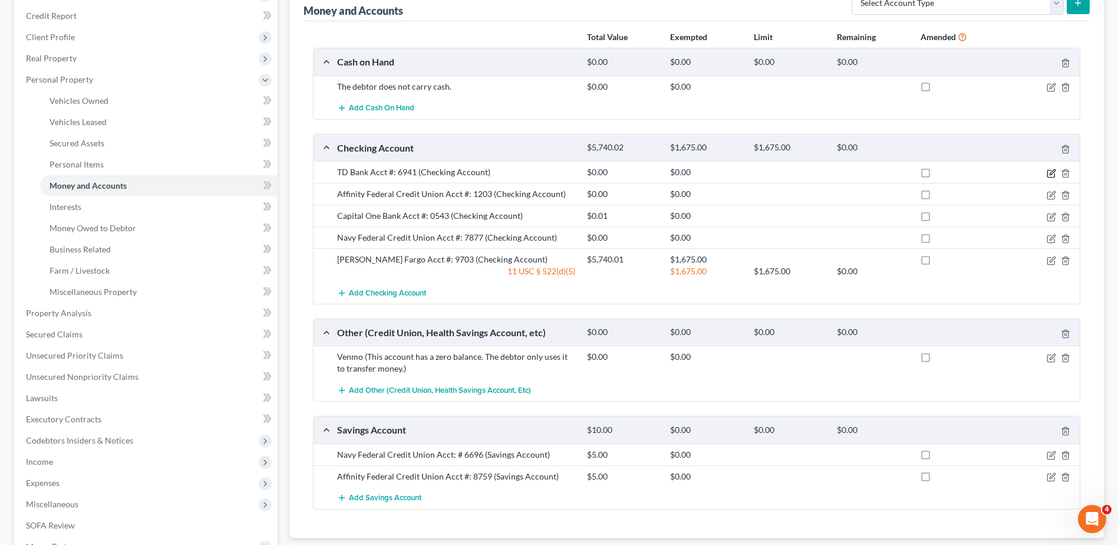
click at [1050, 175] on icon "button" at bounding box center [1052, 171] width 5 height 5
select select "7"
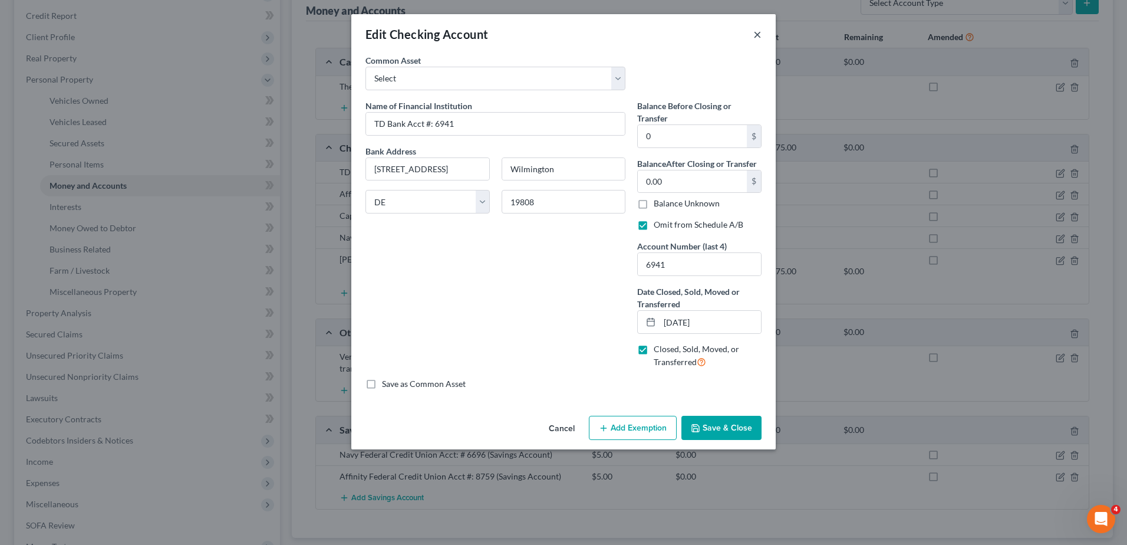
click at [760, 38] on button "×" at bounding box center [757, 34] width 8 height 14
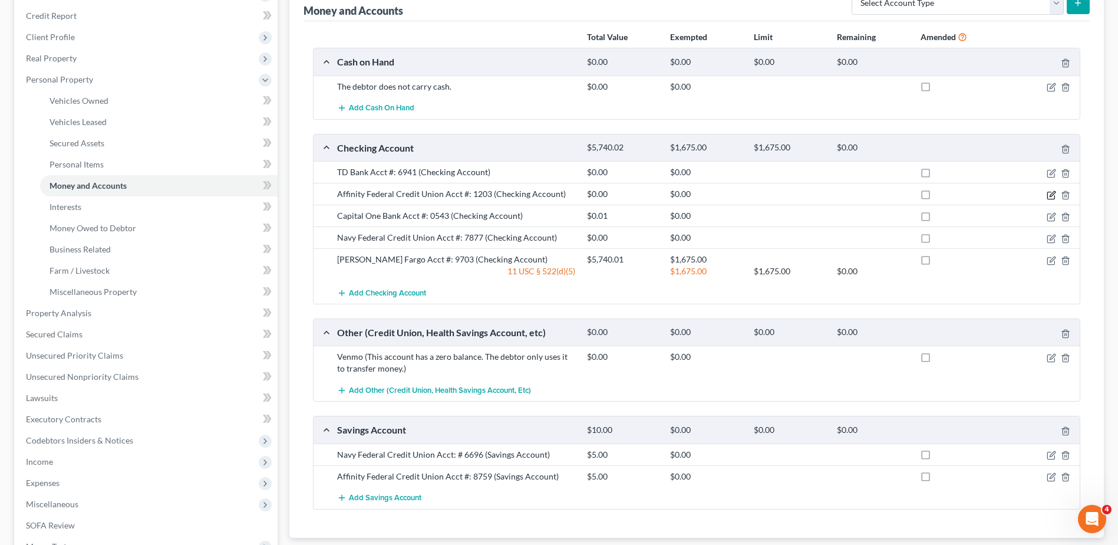
click at [1052, 197] on icon "button" at bounding box center [1051, 194] width 9 height 9
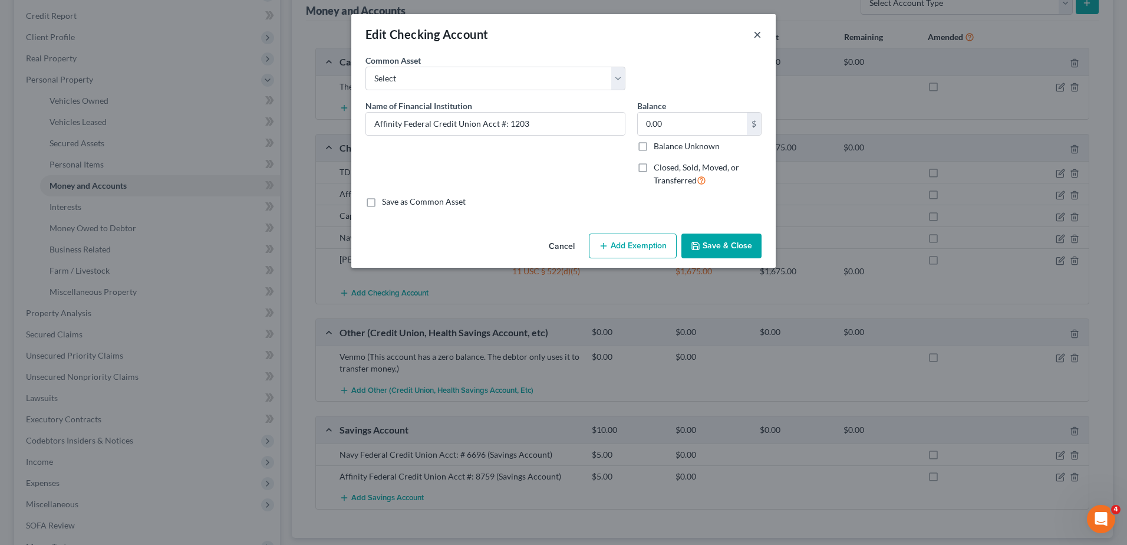
click at [757, 30] on button "×" at bounding box center [757, 34] width 8 height 14
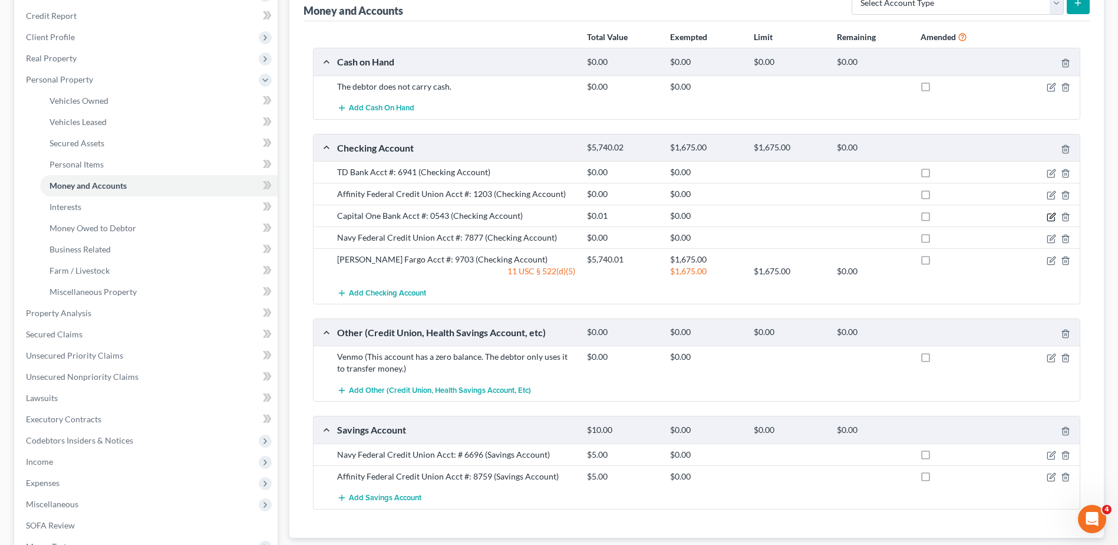
click at [1051, 216] on icon "button" at bounding box center [1052, 215] width 5 height 5
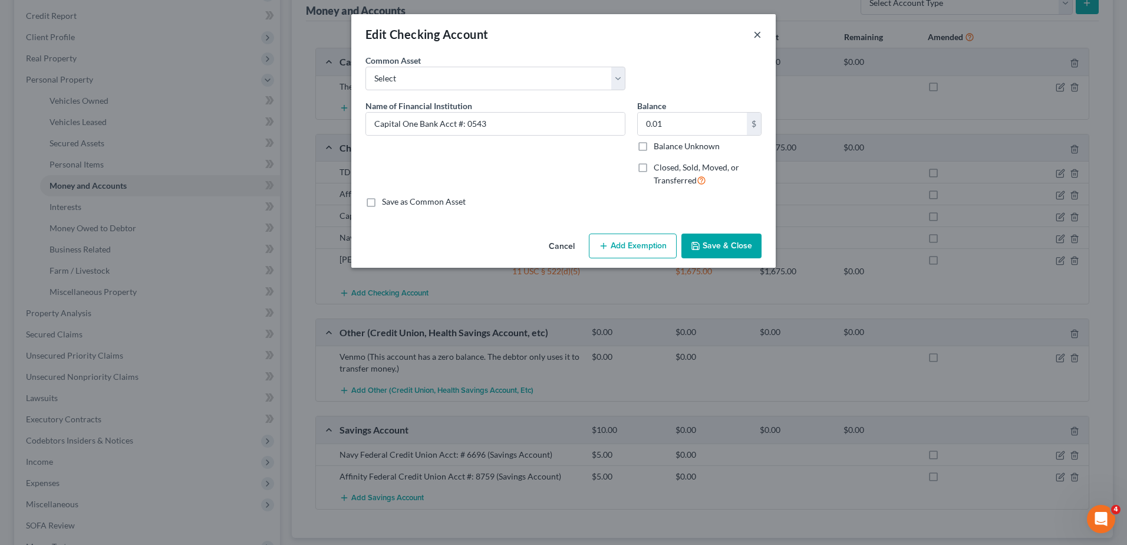
click at [756, 34] on button "×" at bounding box center [757, 34] width 8 height 14
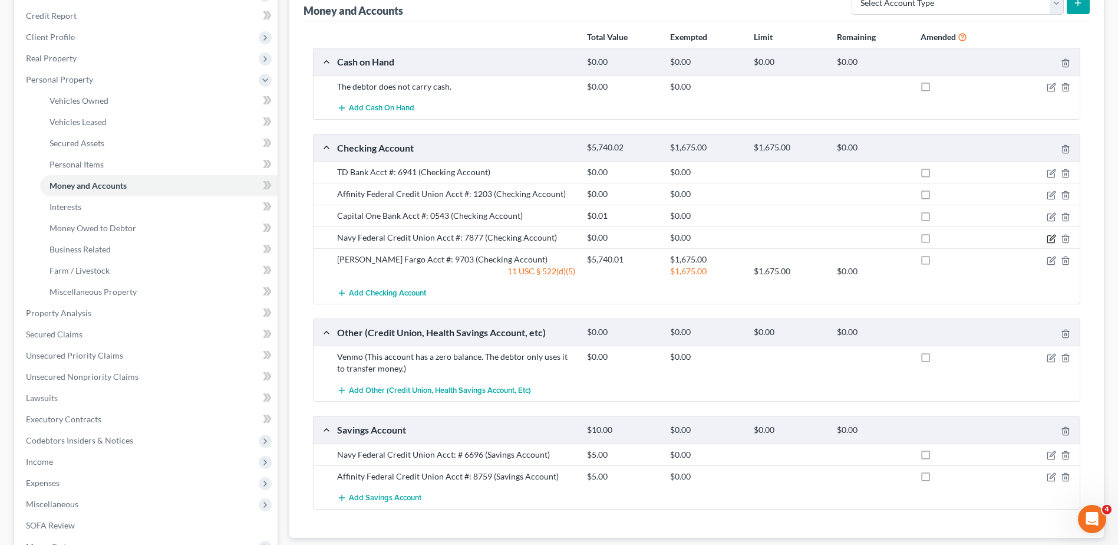
click at [1050, 238] on icon "button" at bounding box center [1051, 238] width 9 height 9
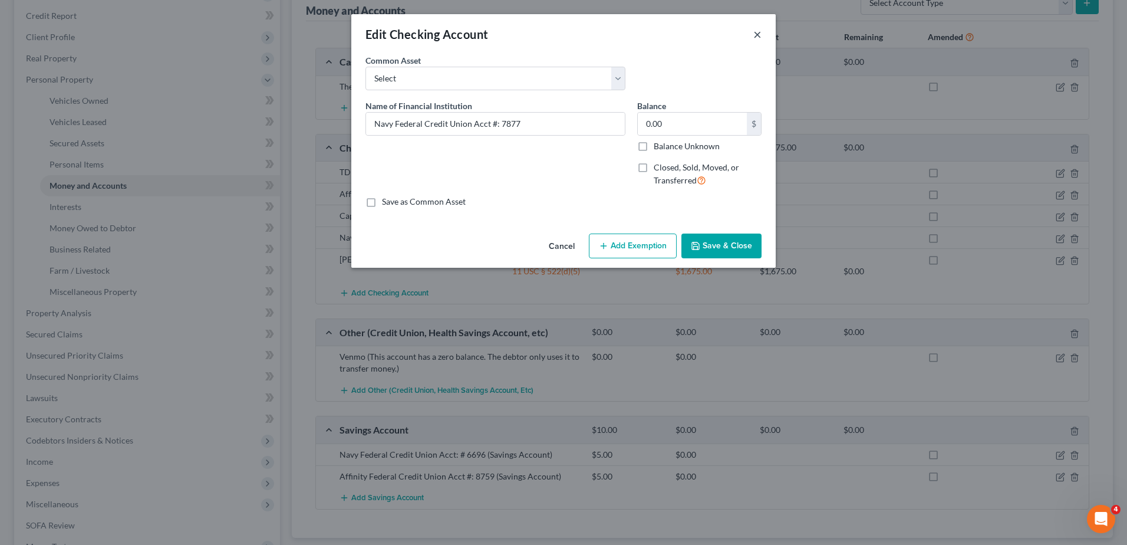
click at [754, 37] on button "×" at bounding box center [757, 34] width 8 height 14
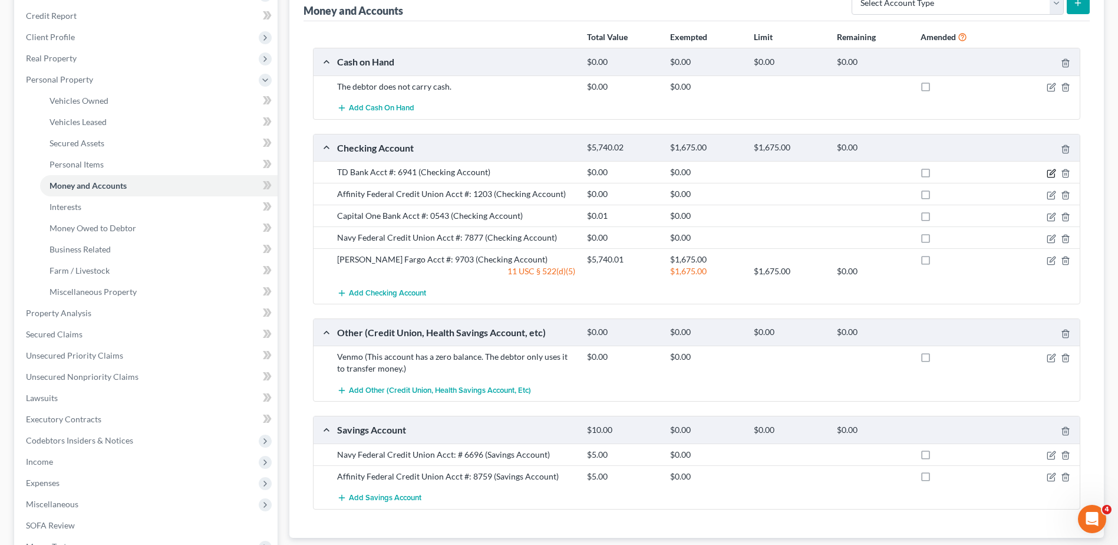
click at [1047, 174] on icon "button" at bounding box center [1051, 173] width 9 height 9
select select "7"
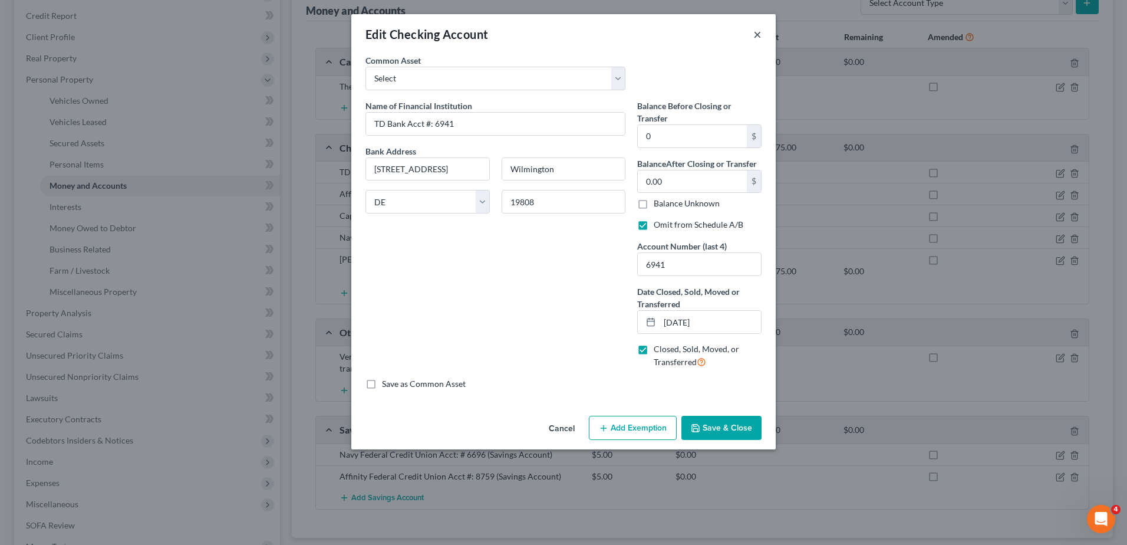
click at [759, 35] on button "×" at bounding box center [757, 34] width 8 height 14
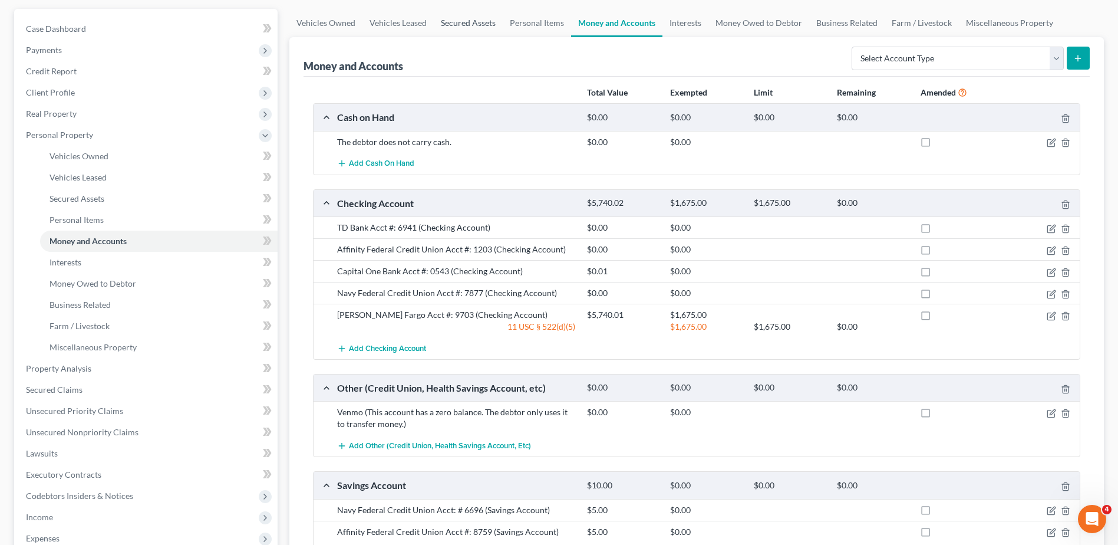
scroll to position [42, 0]
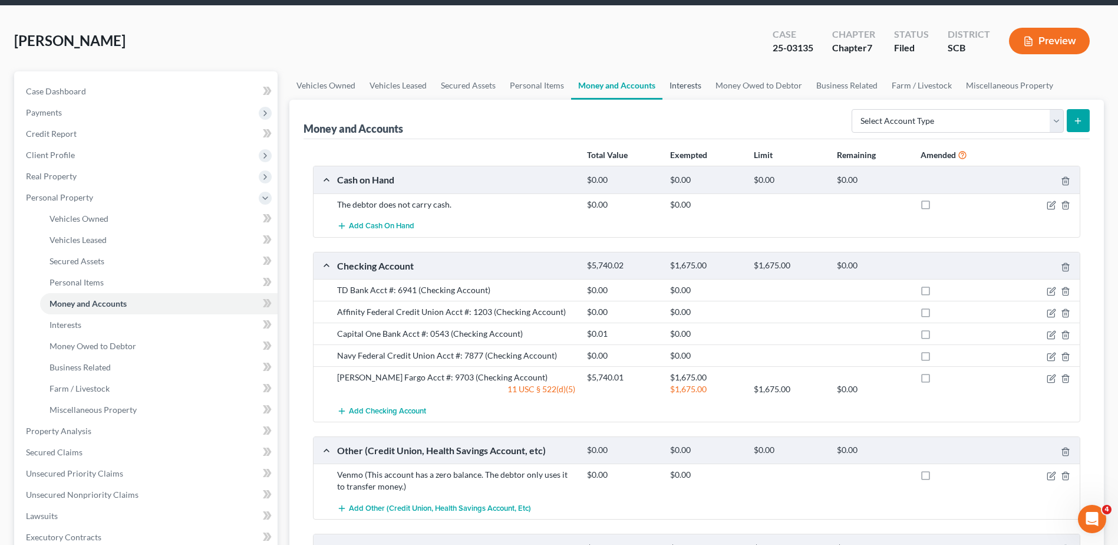
click at [692, 87] on link "Interests" at bounding box center [686, 85] width 46 height 28
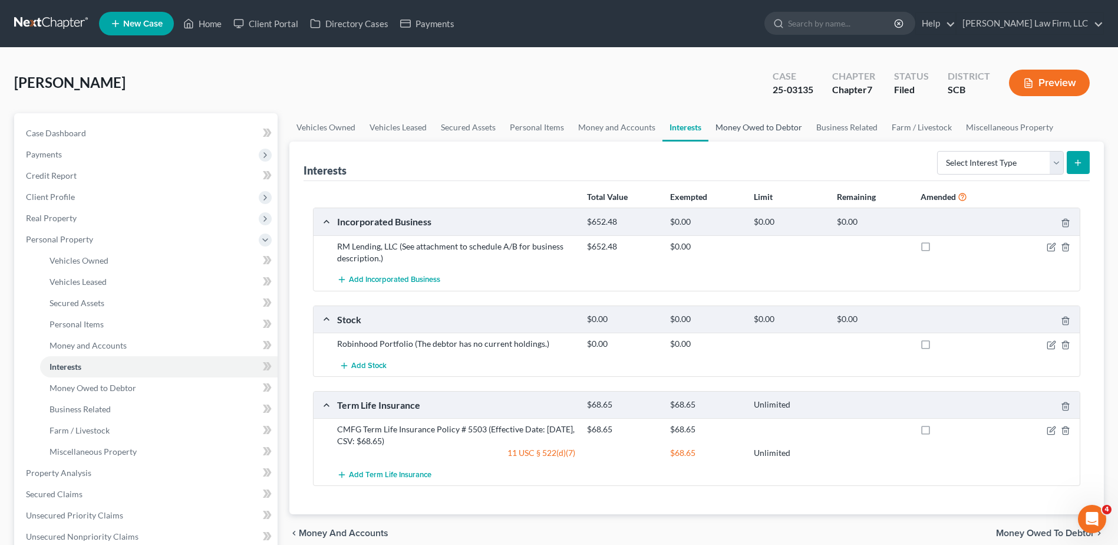
click at [751, 119] on link "Money Owed to Debtor" at bounding box center [759, 127] width 101 height 28
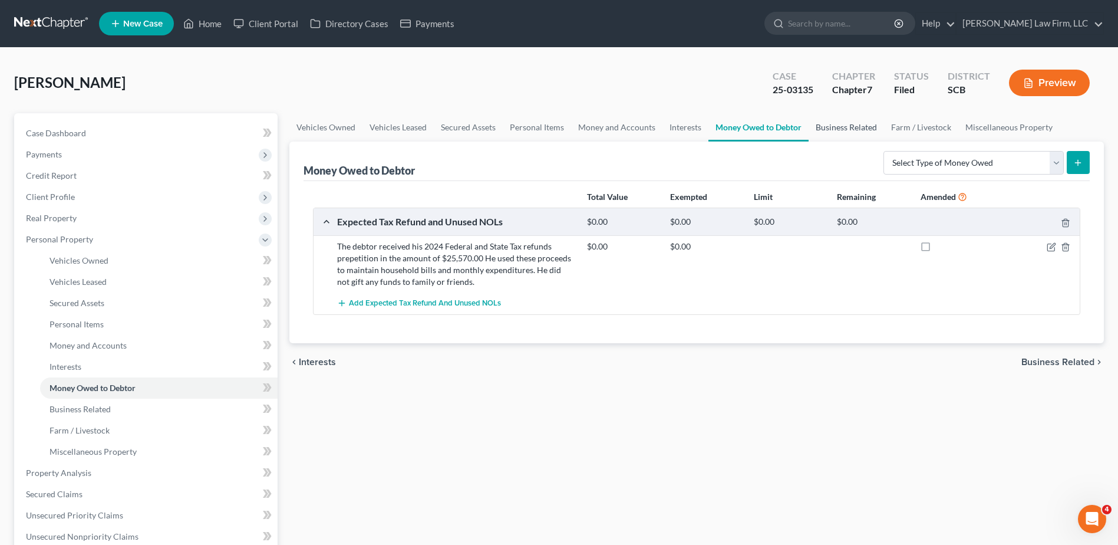
click at [835, 127] on link "Business Related" at bounding box center [846, 127] width 75 height 28
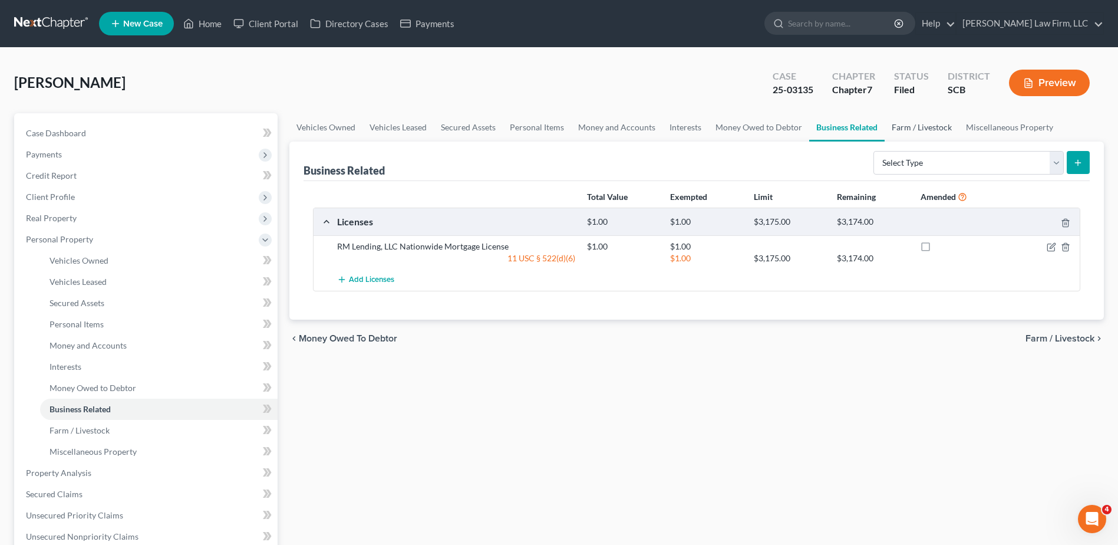
click at [925, 133] on link "Farm / Livestock" at bounding box center [922, 127] width 74 height 28
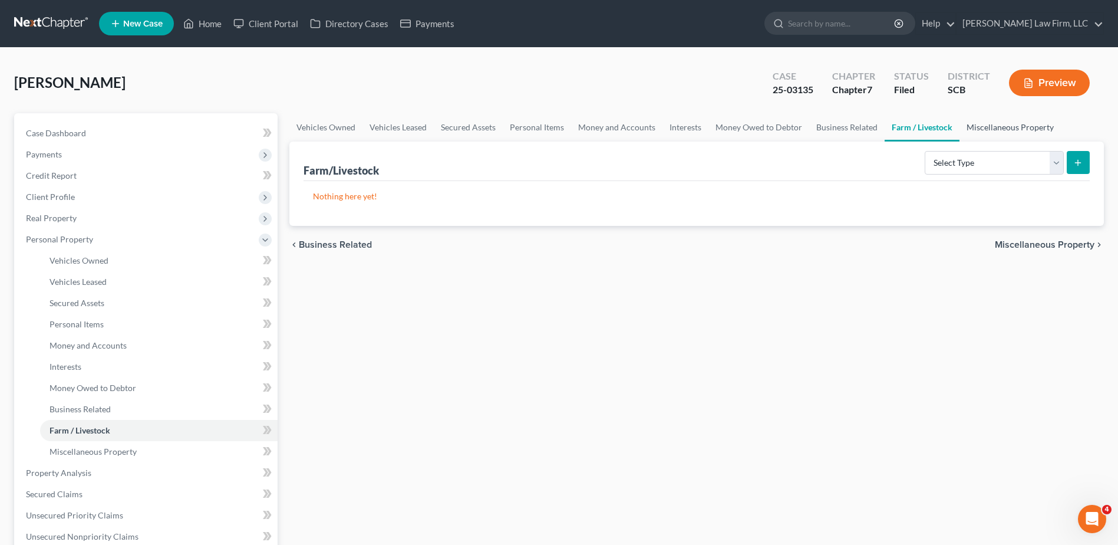
click at [991, 130] on link "Miscellaneous Property" at bounding box center [1010, 127] width 101 height 28
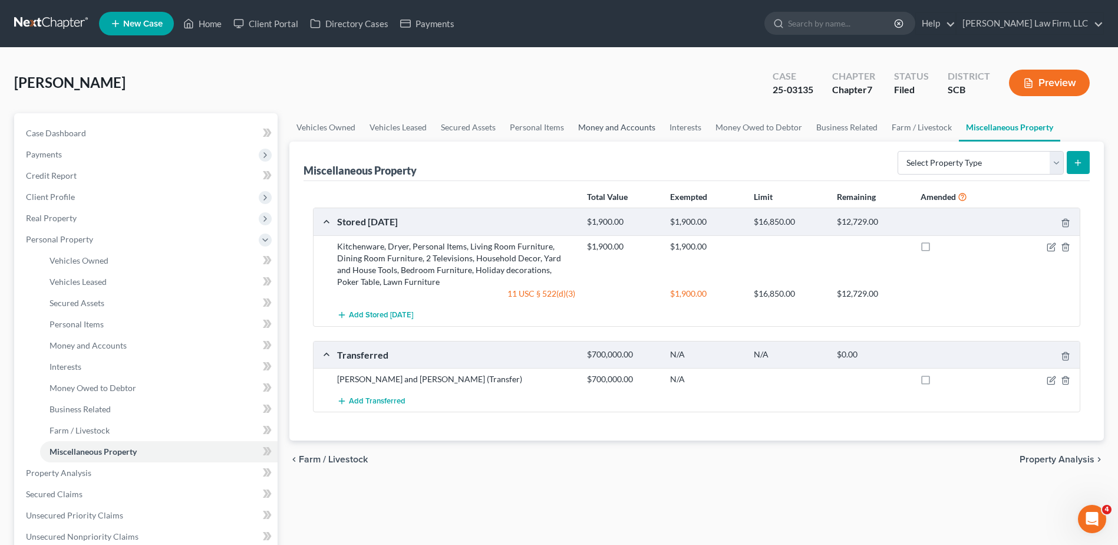
click at [631, 126] on link "Money and Accounts" at bounding box center [616, 127] width 91 height 28
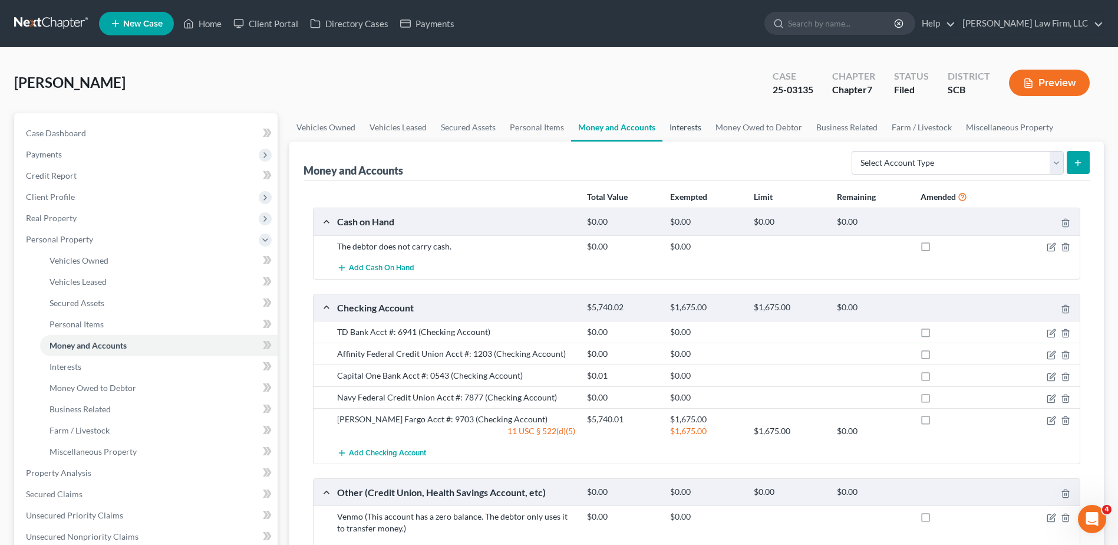
click at [688, 126] on link "Interests" at bounding box center [686, 127] width 46 height 28
